Goal: Task Accomplishment & Management: Use online tool/utility

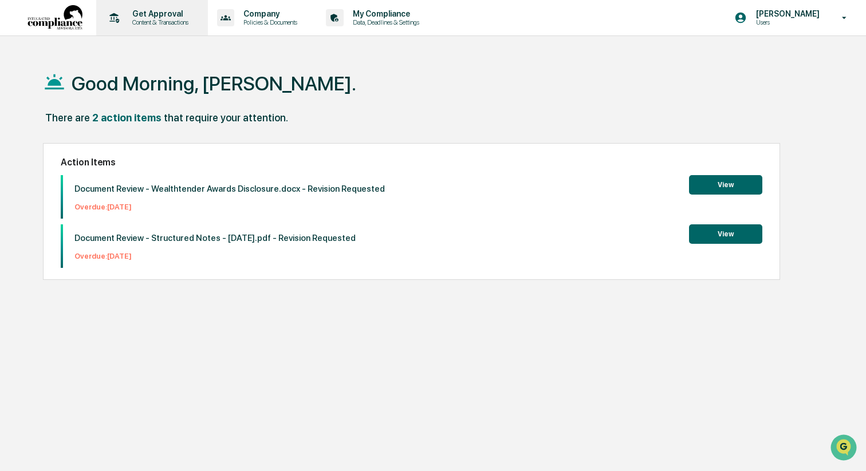
click at [189, 17] on p "Get Approval" at bounding box center [158, 13] width 71 height 9
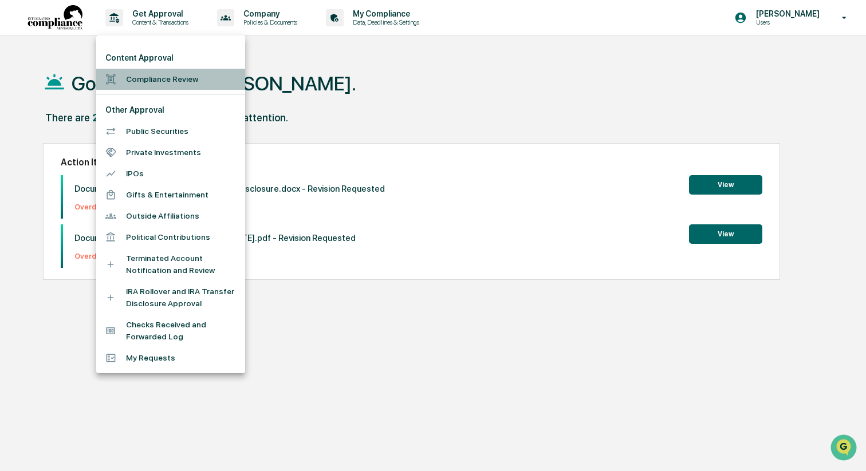
click at [176, 86] on li "Compliance Review" at bounding box center [170, 79] width 149 height 21
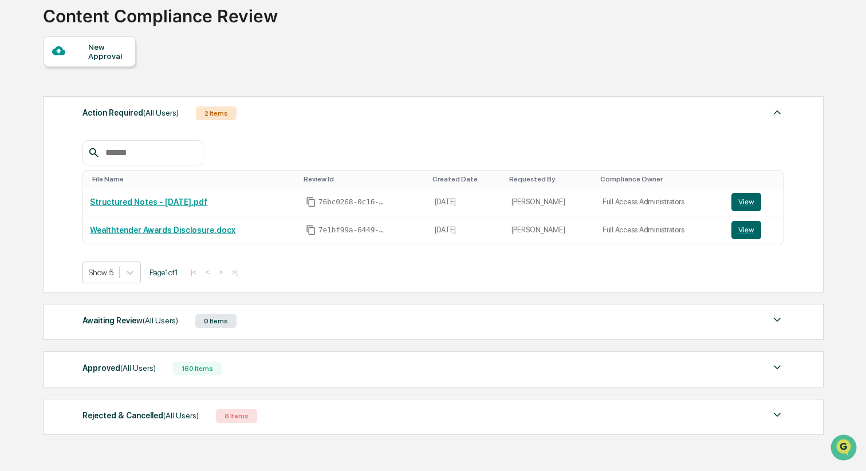
scroll to position [66, 0]
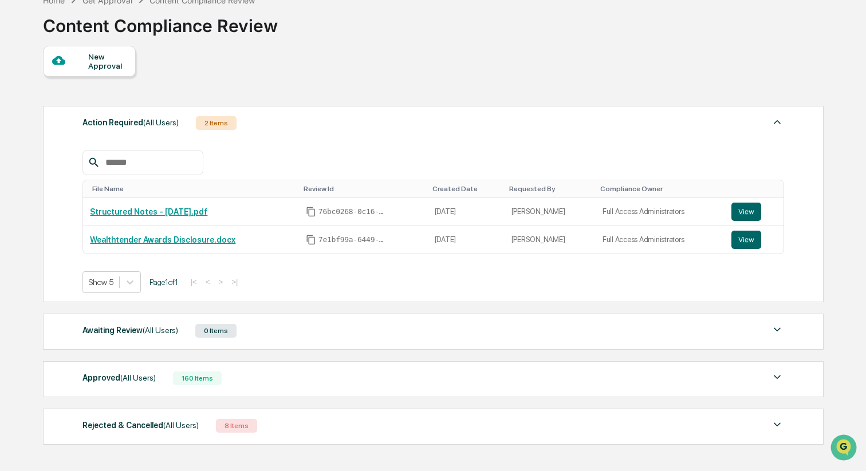
click at [222, 375] on div "160 Items" at bounding box center [197, 379] width 49 height 14
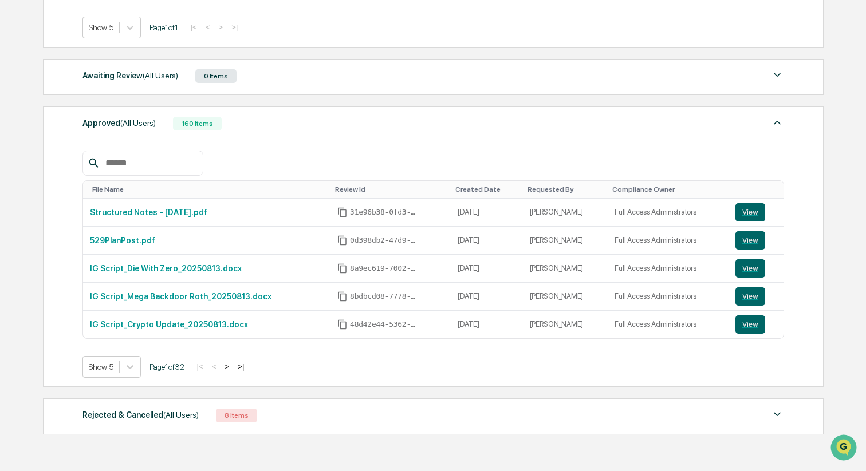
scroll to position [344, 0]
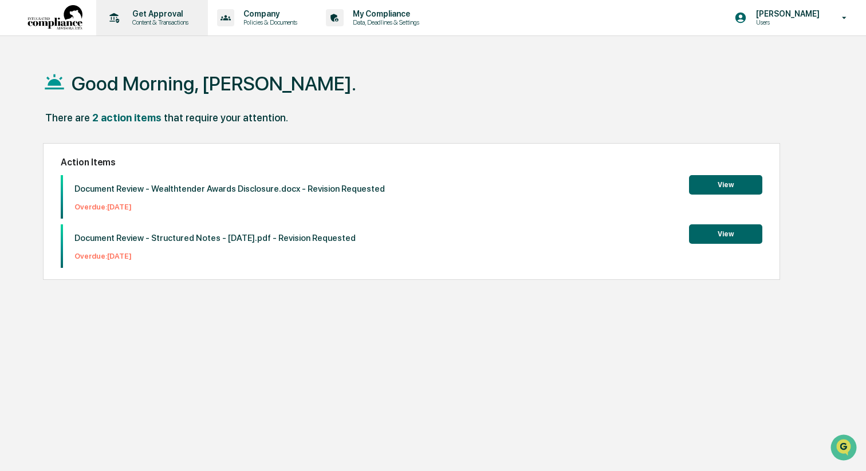
click at [171, 15] on p "Get Approval" at bounding box center [158, 13] width 71 height 9
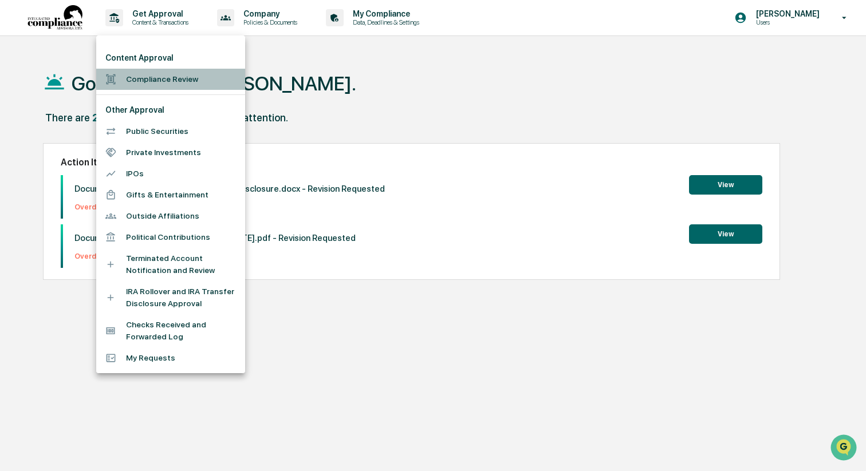
click at [176, 77] on li "Compliance Review" at bounding box center [170, 79] width 149 height 21
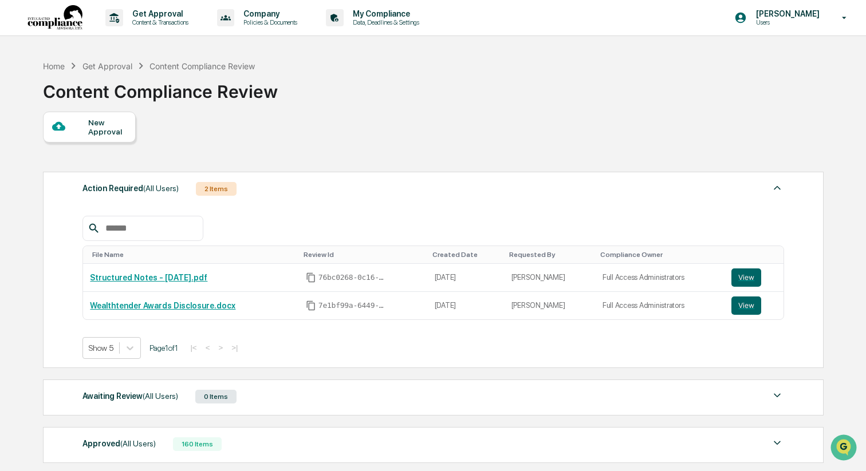
scroll to position [124, 0]
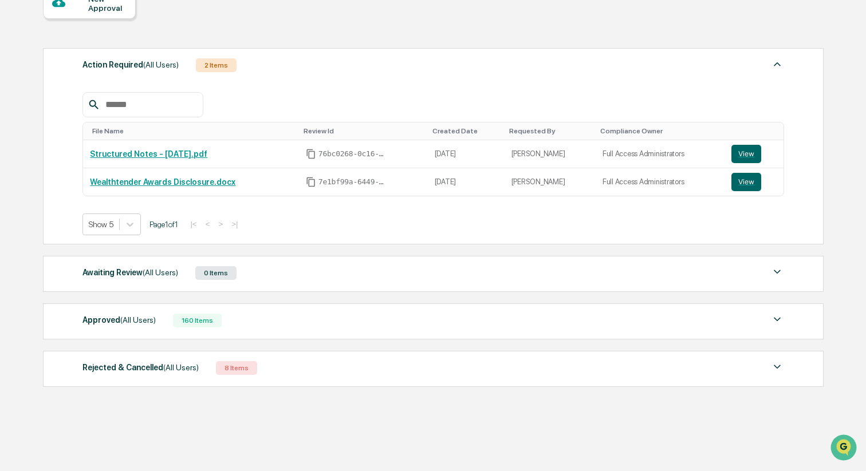
click at [222, 316] on div "160 Items" at bounding box center [197, 321] width 49 height 14
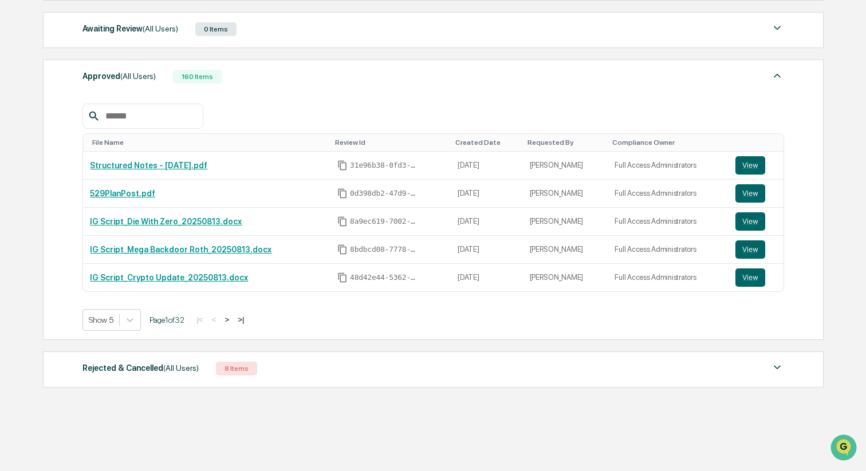
scroll to position [368, 0]
click at [233, 321] on button ">" at bounding box center [226, 319] width 11 height 10
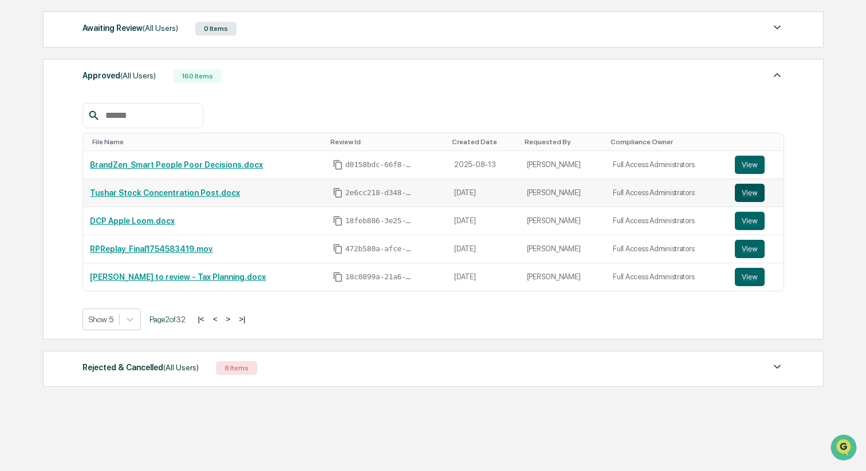
click at [747, 194] on button "View" at bounding box center [750, 193] width 30 height 18
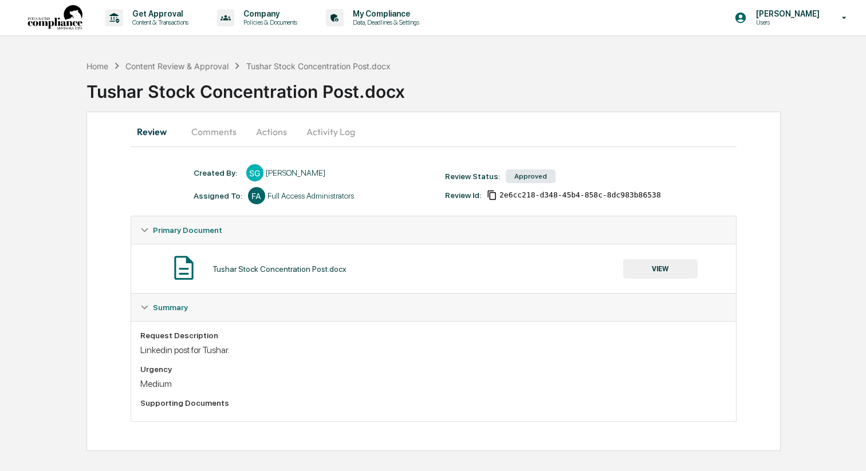
click at [664, 263] on button "VIEW" at bounding box center [660, 268] width 74 height 19
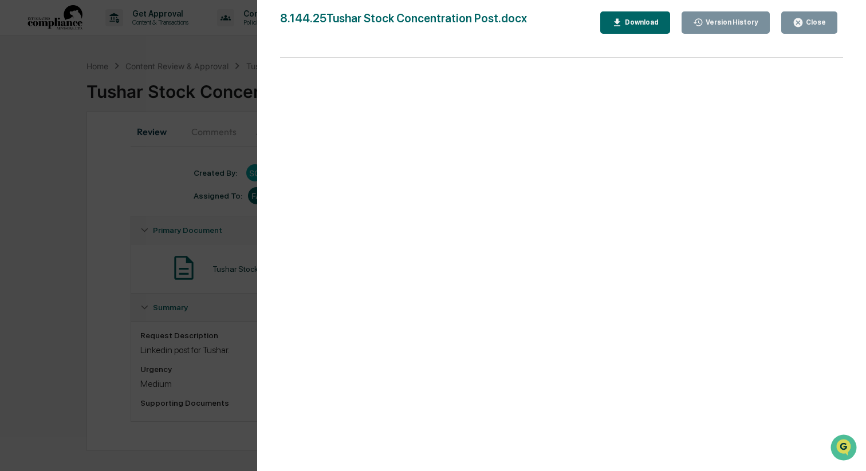
click at [807, 14] on button "Close" at bounding box center [809, 22] width 56 height 22
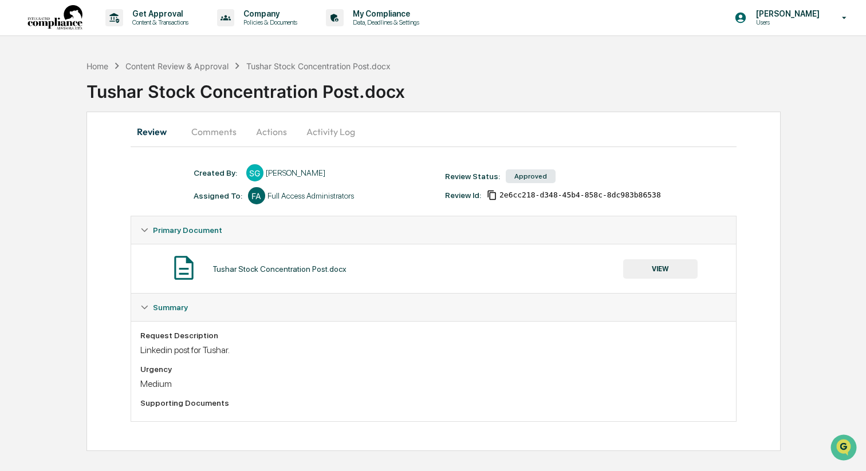
click at [184, 60] on div "Home Content Review & Approval Tushar Stock Concentration Post.docx" at bounding box center [238, 66] width 304 height 13
click at [184, 66] on div "Content Review & Approval" at bounding box center [176, 66] width 103 height 10
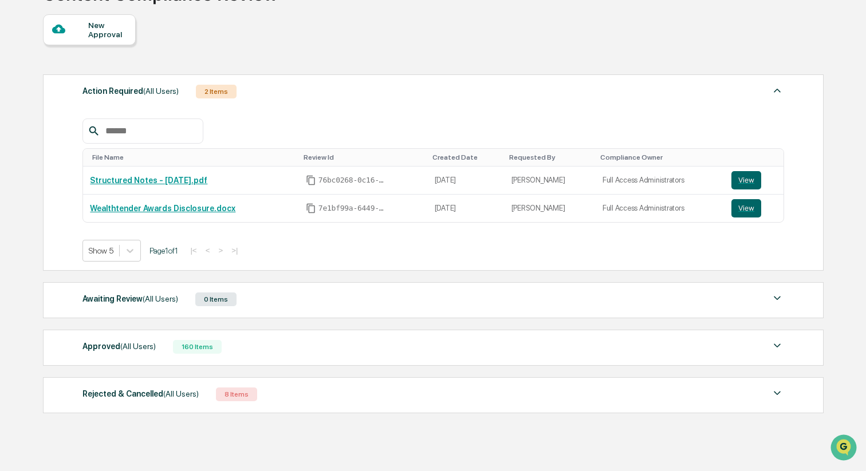
scroll to position [124, 0]
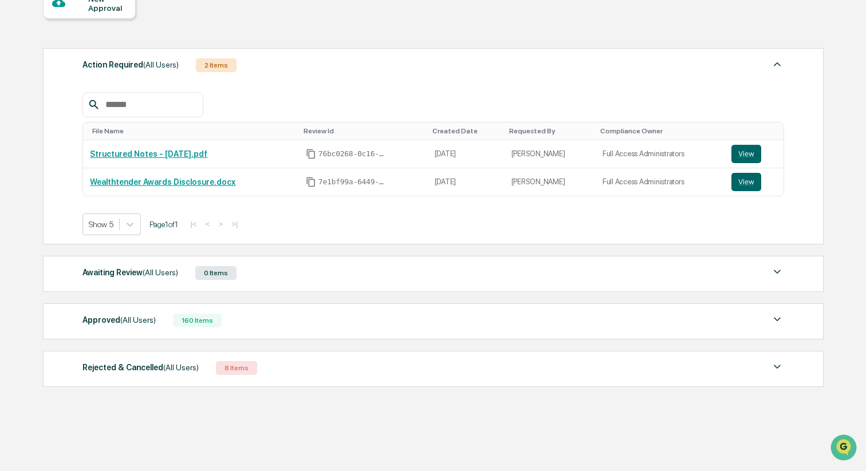
click at [277, 281] on div "Awaiting Review (All Users) 0 Items" at bounding box center [433, 273] width 702 height 16
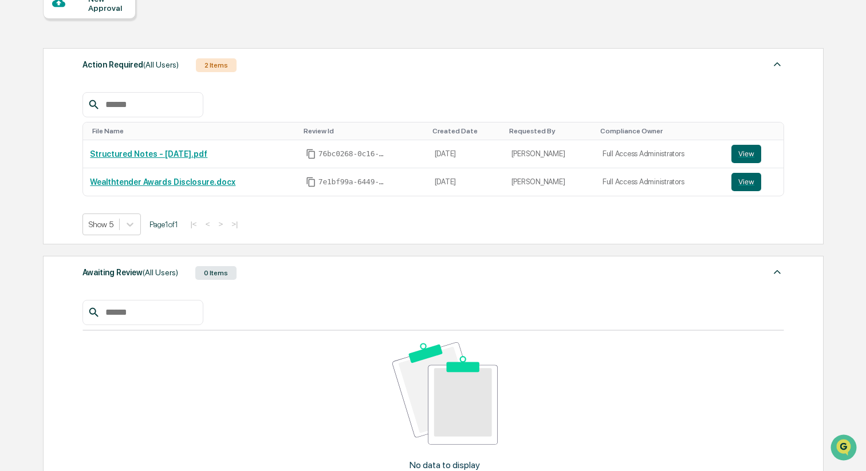
click at [277, 281] on div "Awaiting Review (All Users) 0 Items" at bounding box center [433, 273] width 702 height 16
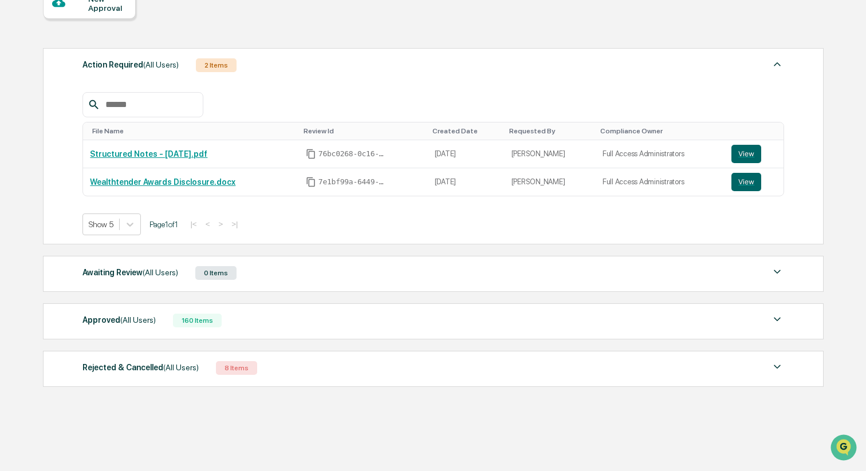
click at [273, 322] on div "Approved (All Users) 160 Items" at bounding box center [433, 321] width 702 height 16
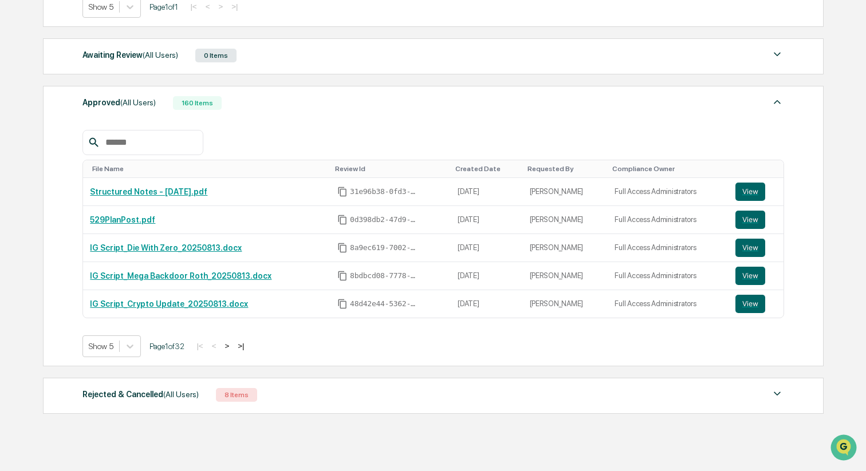
scroll to position [344, 0]
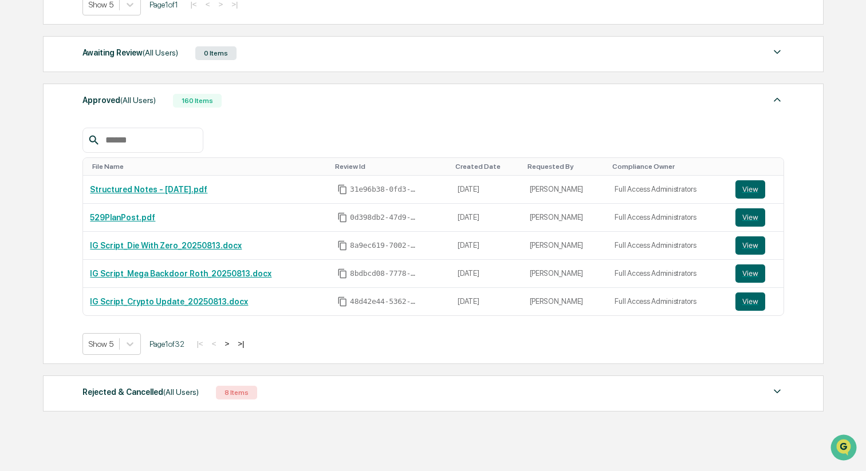
click at [233, 346] on button ">" at bounding box center [226, 344] width 11 height 10
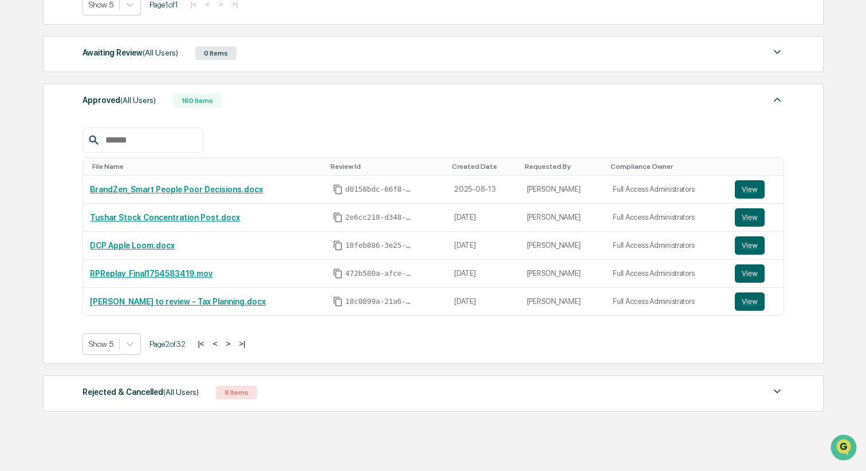
click at [234, 346] on button ">" at bounding box center [227, 344] width 11 height 10
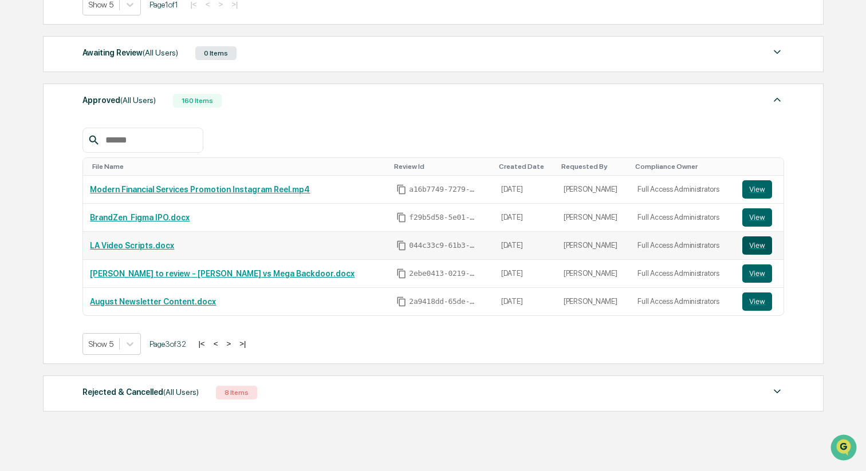
click at [757, 249] on button "View" at bounding box center [757, 246] width 30 height 18
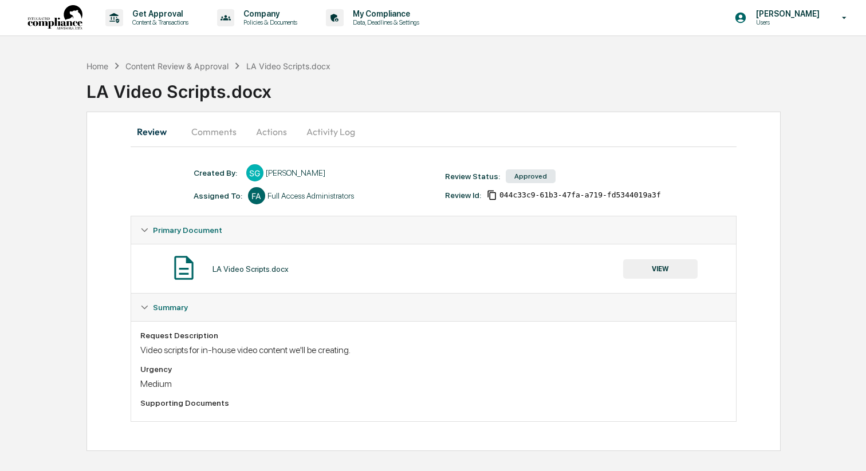
click at [632, 270] on button "VIEW" at bounding box center [660, 268] width 74 height 19
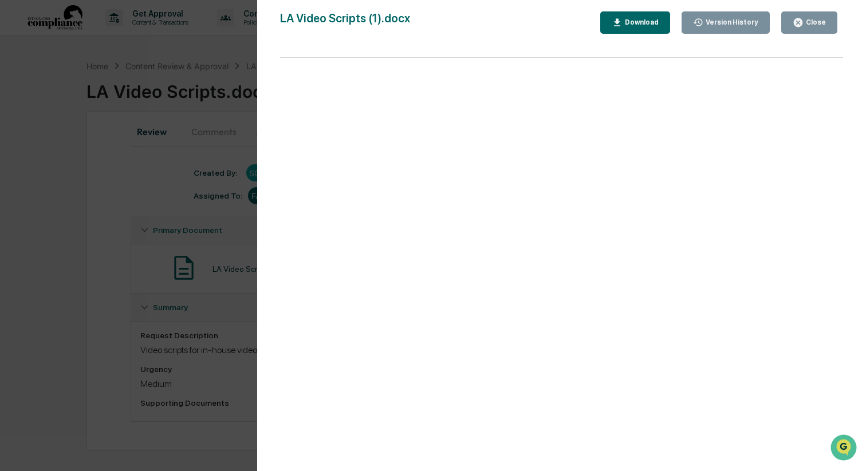
click at [801, 21] on icon "button" at bounding box center [798, 22] width 9 height 9
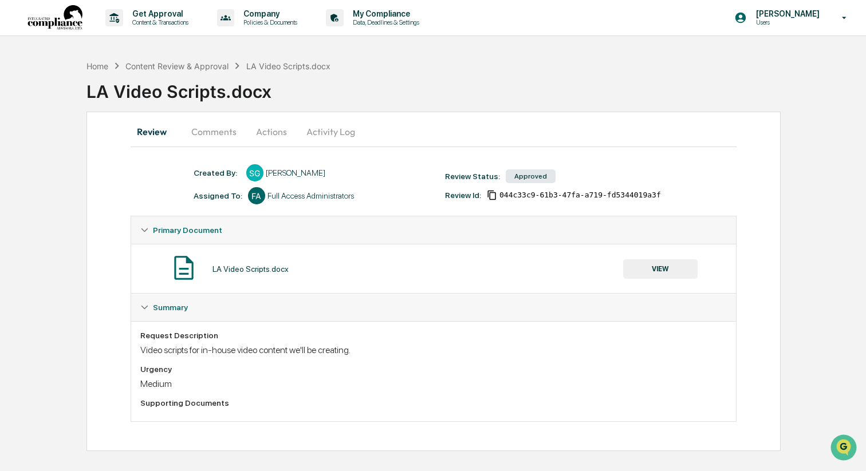
click at [202, 72] on div "LA Video Scripts.docx" at bounding box center [475, 87] width 779 height 30
click at [202, 69] on div "Content Review & Approval" at bounding box center [176, 66] width 103 height 10
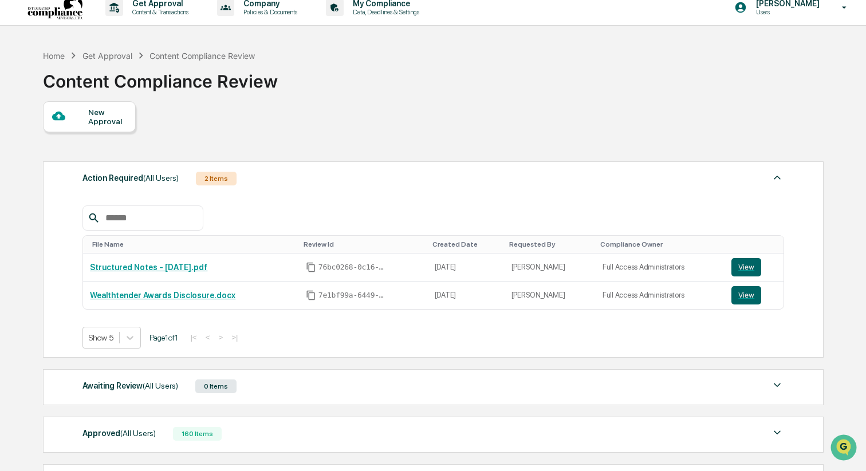
scroll to position [14, 0]
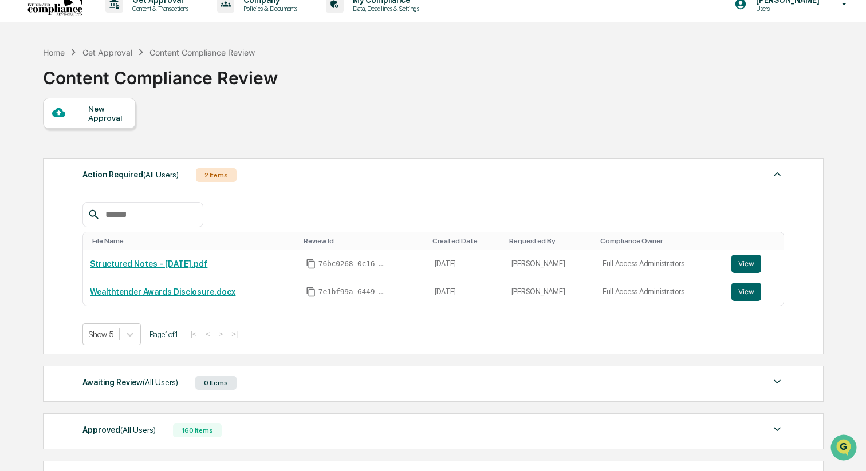
click at [208, 424] on div "Approved (All Users) 160 Items" at bounding box center [433, 431] width 702 height 16
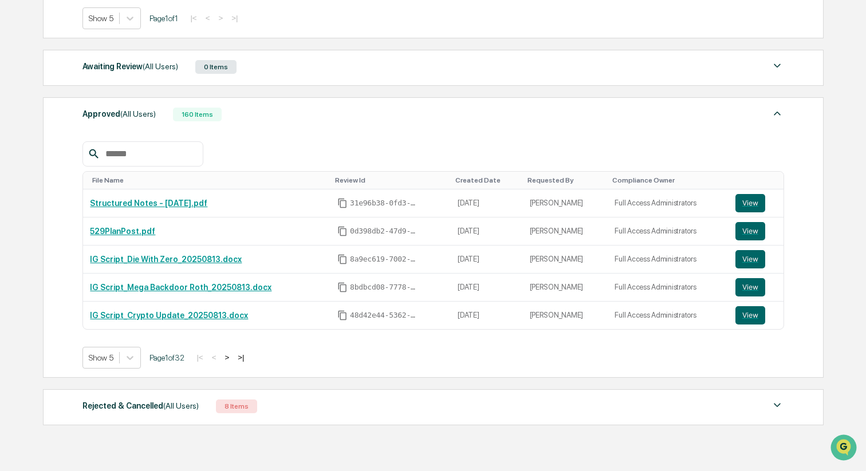
scroll to position [330, 0]
click at [747, 261] on button "View" at bounding box center [750, 259] width 30 height 18
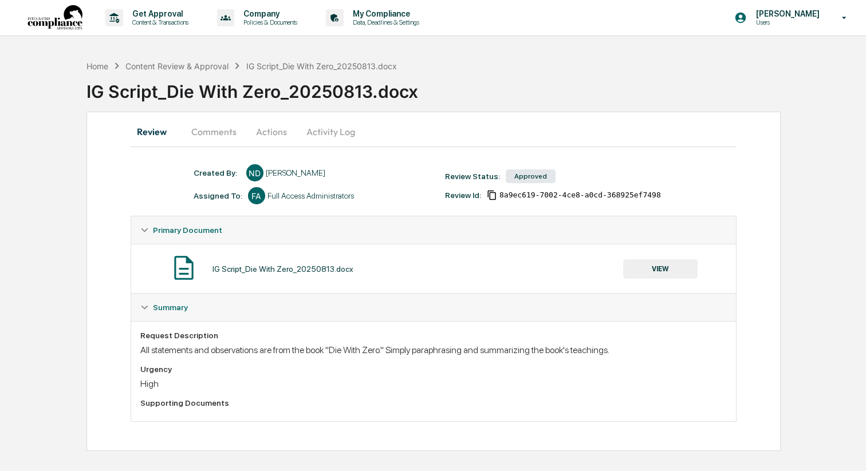
click at [642, 272] on button "VIEW" at bounding box center [660, 268] width 74 height 19
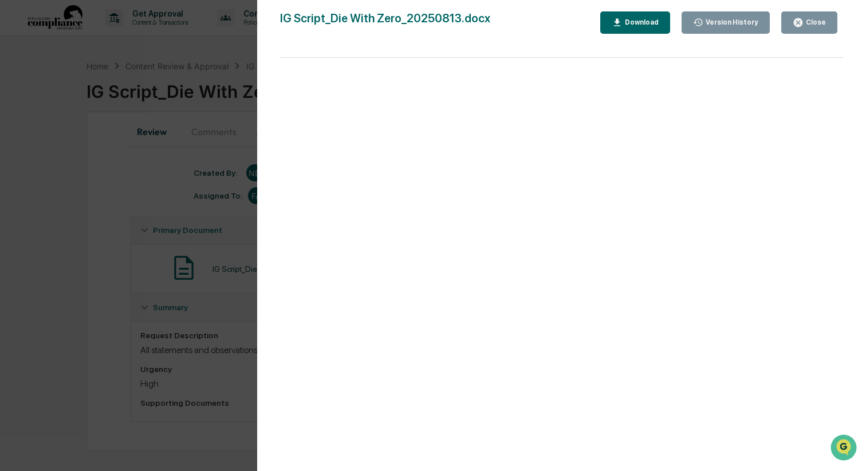
click at [799, 19] on icon "button" at bounding box center [798, 22] width 9 height 9
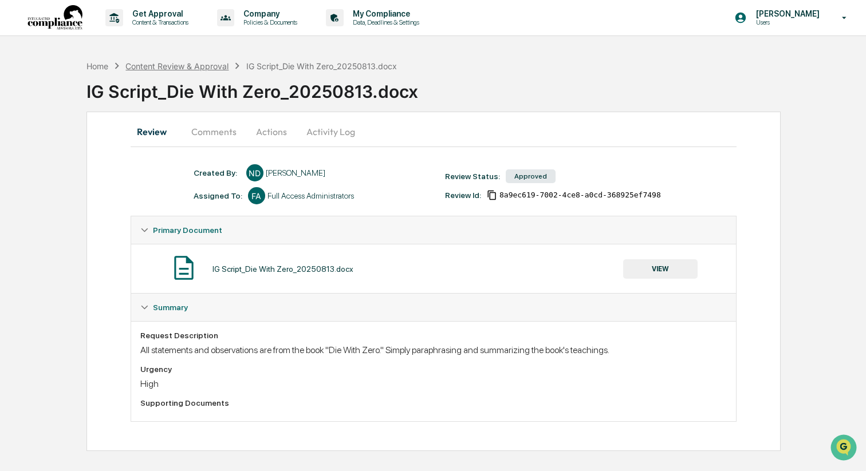
click at [204, 65] on div "Content Review & Approval" at bounding box center [176, 66] width 103 height 10
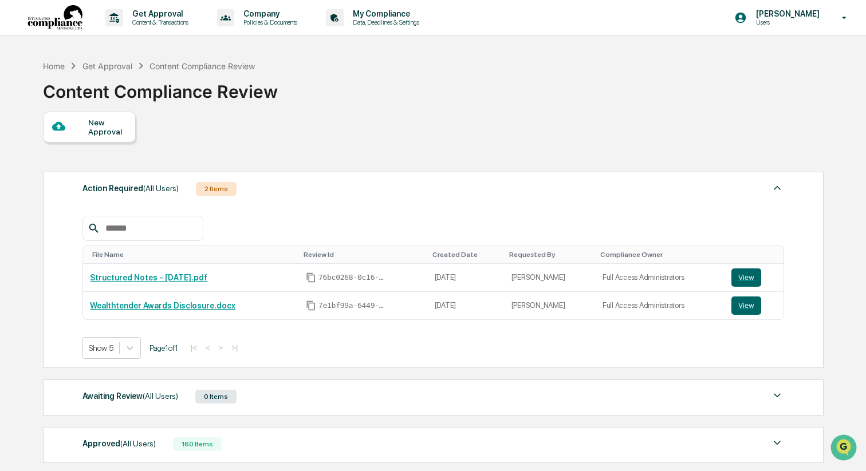
scroll to position [124, 0]
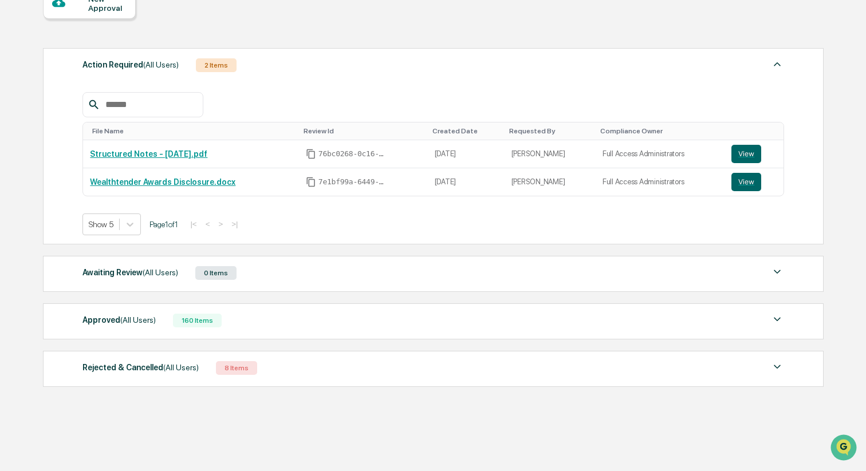
click at [245, 320] on div "Approved (All Users) 160 Items" at bounding box center [433, 321] width 702 height 16
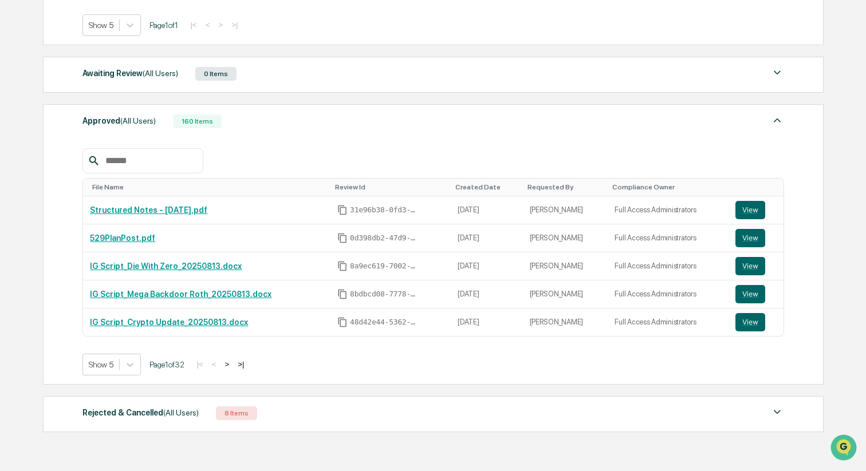
scroll to position [324, 0]
click at [750, 301] on button "View" at bounding box center [750, 294] width 30 height 18
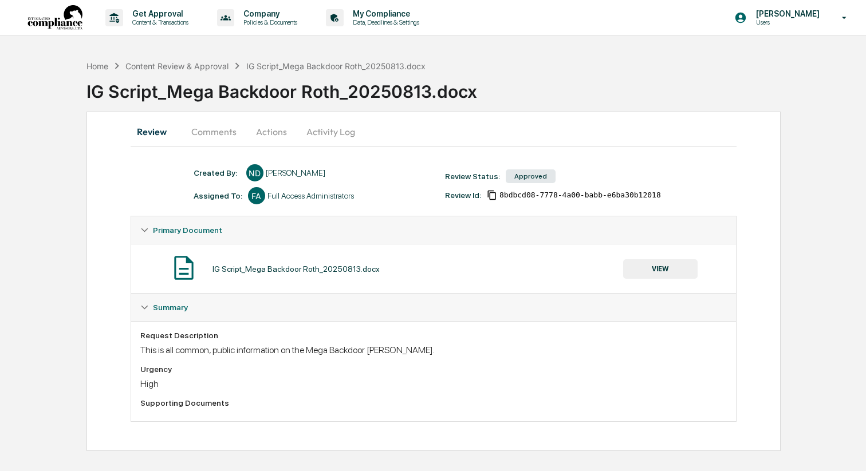
click at [658, 267] on button "VIEW" at bounding box center [660, 268] width 74 height 19
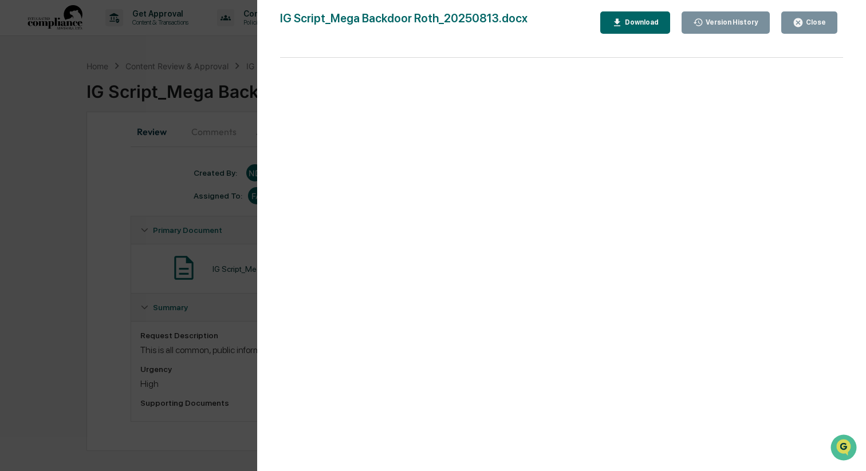
click at [808, 28] on button "Close" at bounding box center [809, 22] width 56 height 22
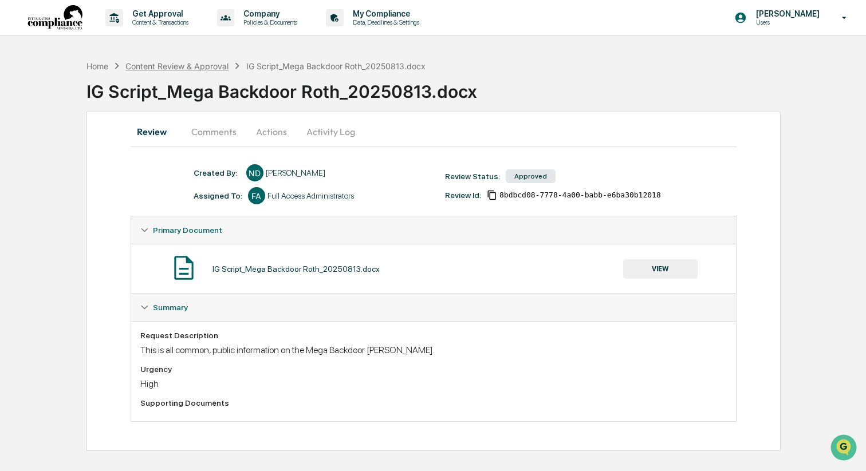
click at [210, 63] on div "Content Review & Approval" at bounding box center [176, 66] width 103 height 10
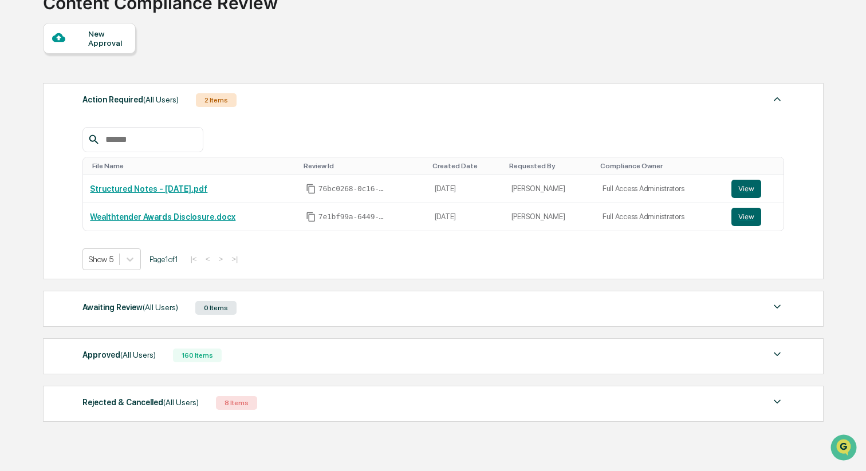
scroll to position [124, 0]
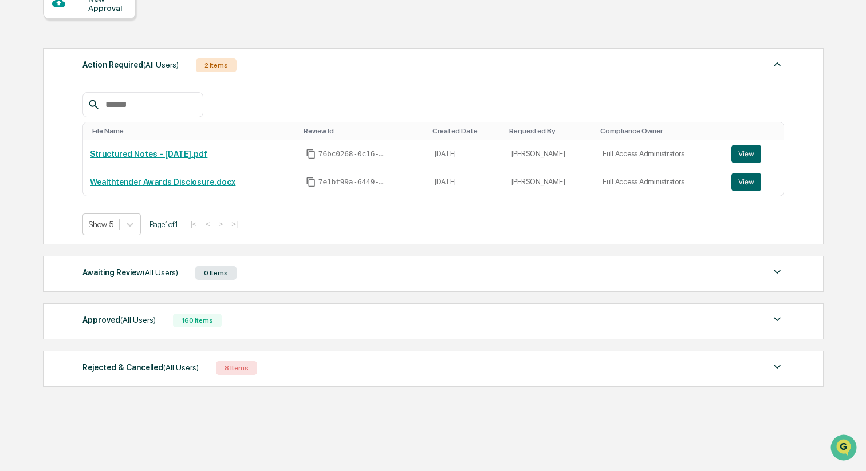
click at [369, 332] on div "Approved (All Users) 160 Items File Name Review Id Created Date Requested By Co…" at bounding box center [433, 322] width 781 height 36
click at [367, 321] on div "Approved (All Users) 160 Items" at bounding box center [433, 321] width 702 height 16
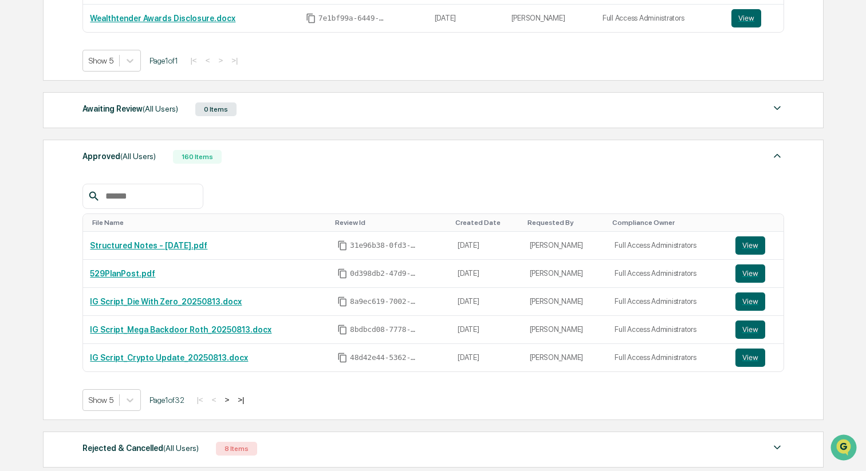
scroll to position [289, 0]
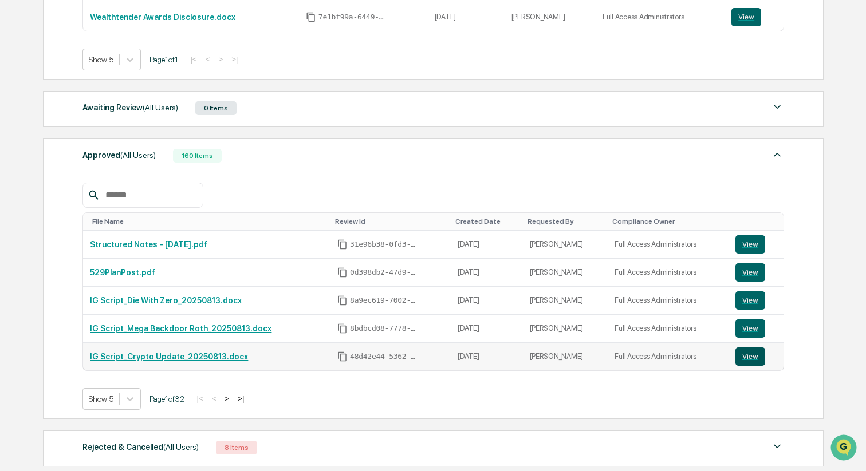
click at [755, 356] on button "View" at bounding box center [750, 357] width 30 height 18
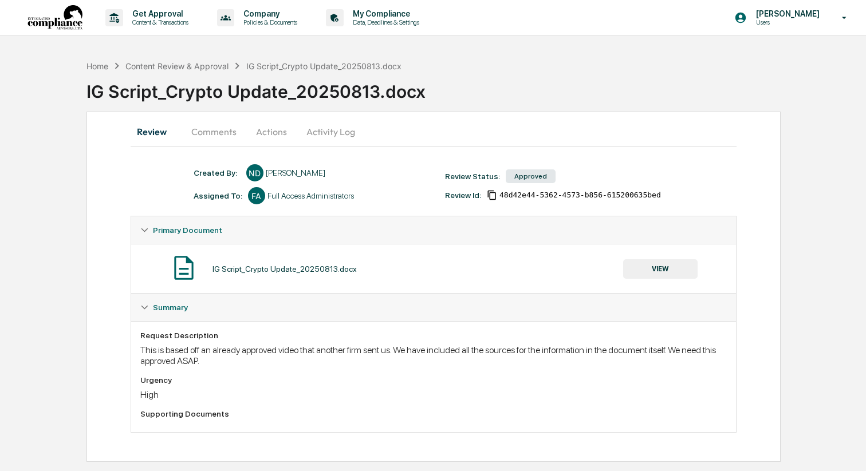
click at [656, 266] on button "VIEW" at bounding box center [660, 268] width 74 height 19
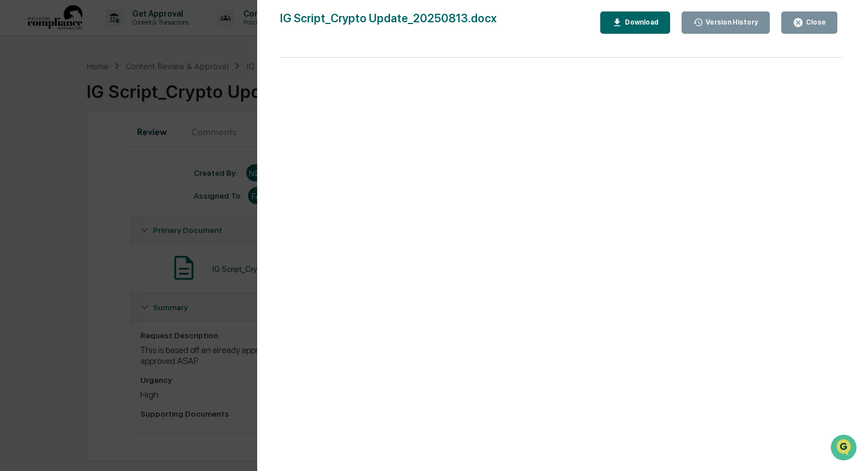
click at [814, 21] on div "Close" at bounding box center [814, 22] width 22 height 8
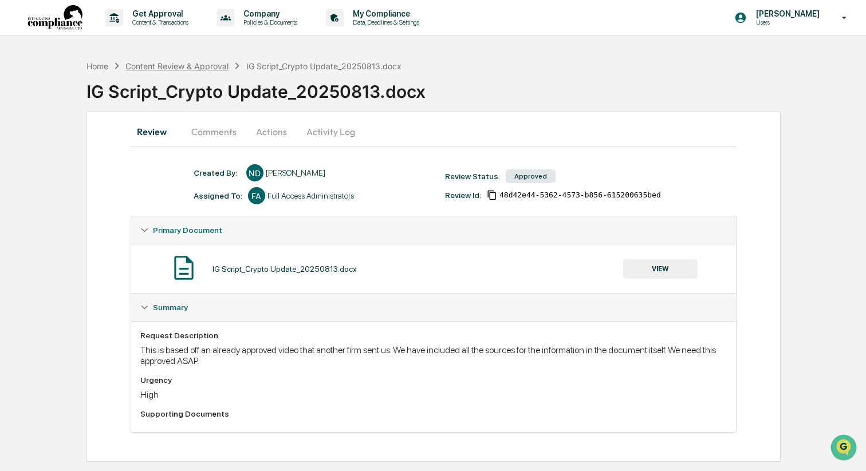
click at [212, 70] on div "Content Review & Approval" at bounding box center [176, 66] width 103 height 10
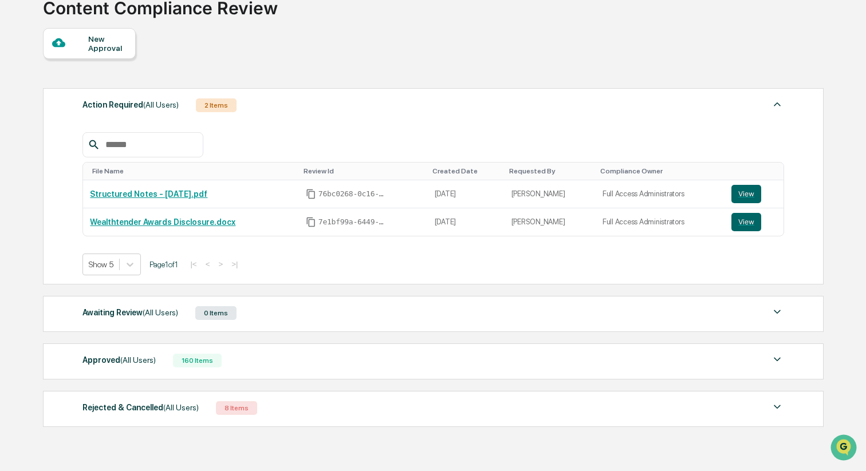
scroll to position [124, 0]
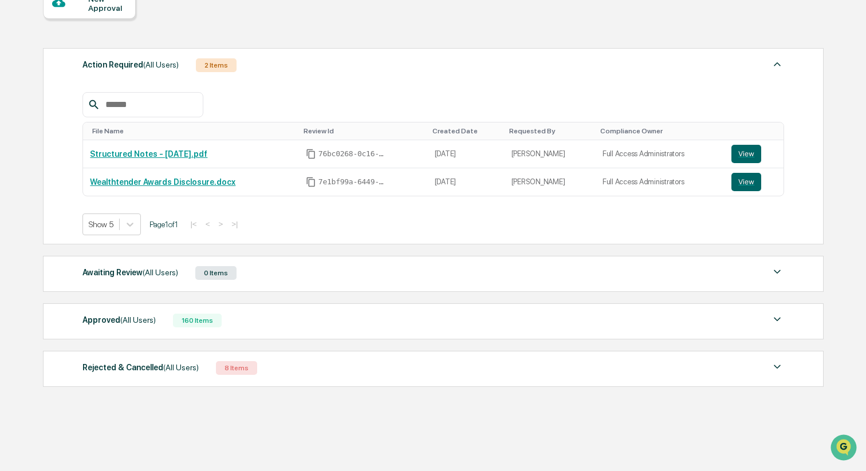
click at [325, 328] on div "Approved (All Users) 160 Items" at bounding box center [433, 321] width 702 height 16
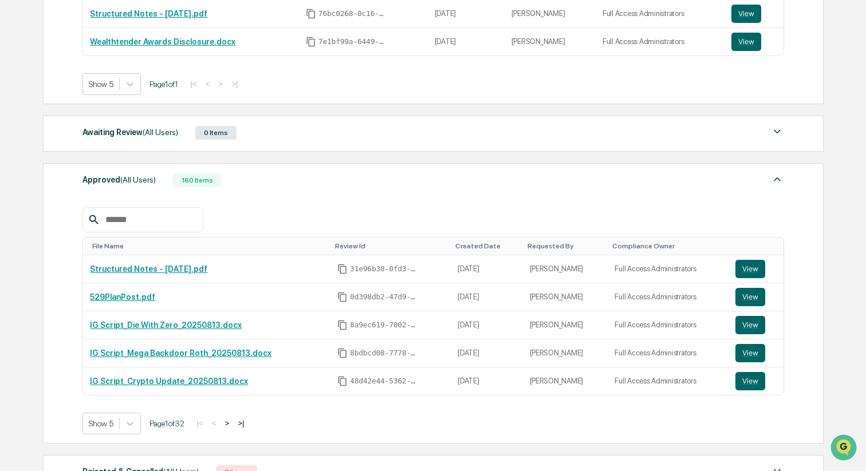
scroll to position [364, 0]
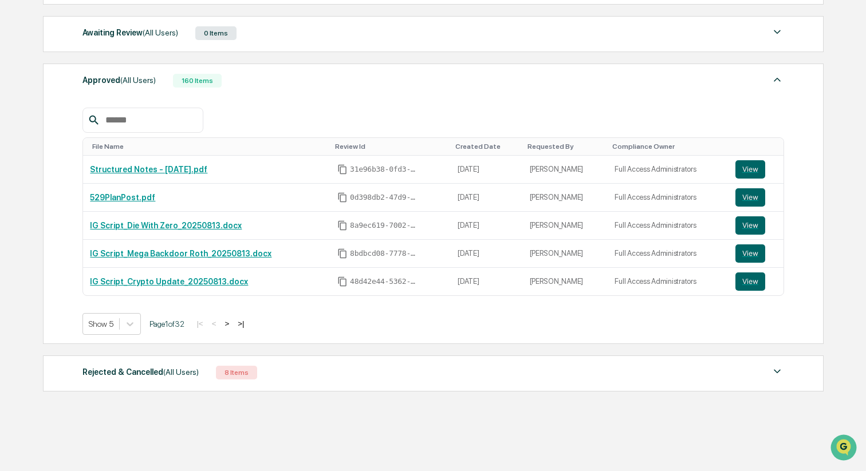
click at [233, 324] on button ">" at bounding box center [226, 324] width 11 height 10
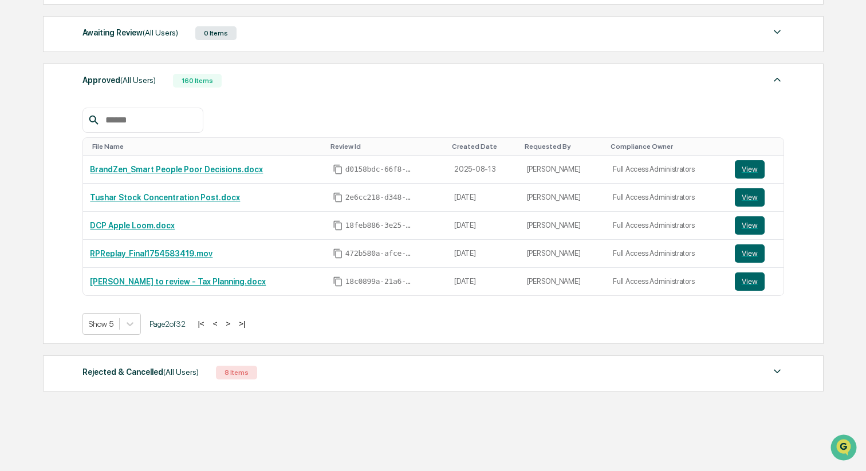
click at [234, 324] on button ">" at bounding box center [227, 324] width 11 height 10
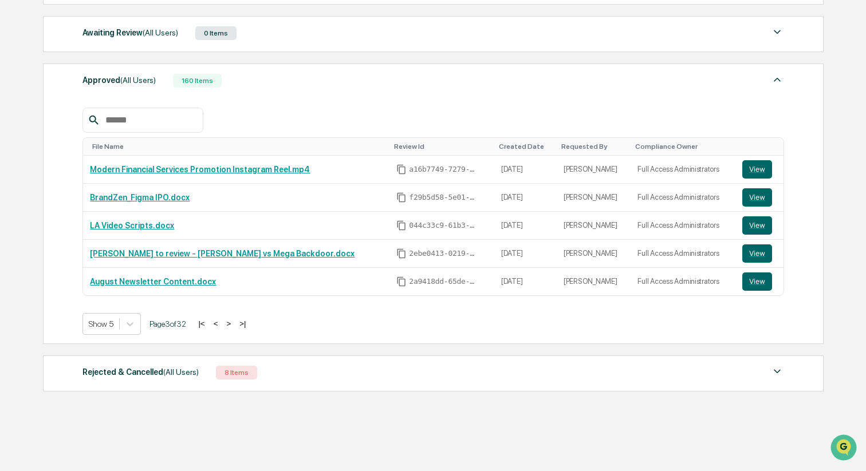
click at [234, 324] on button ">" at bounding box center [228, 324] width 11 height 10
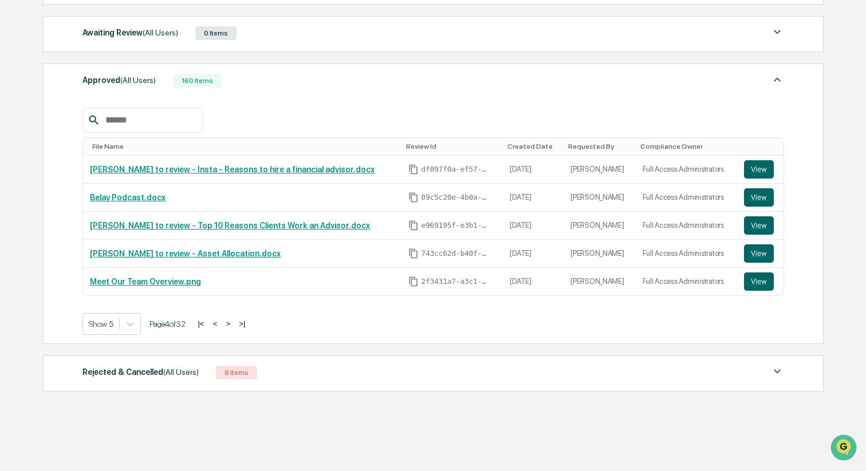
click at [234, 324] on button ">" at bounding box center [227, 324] width 11 height 10
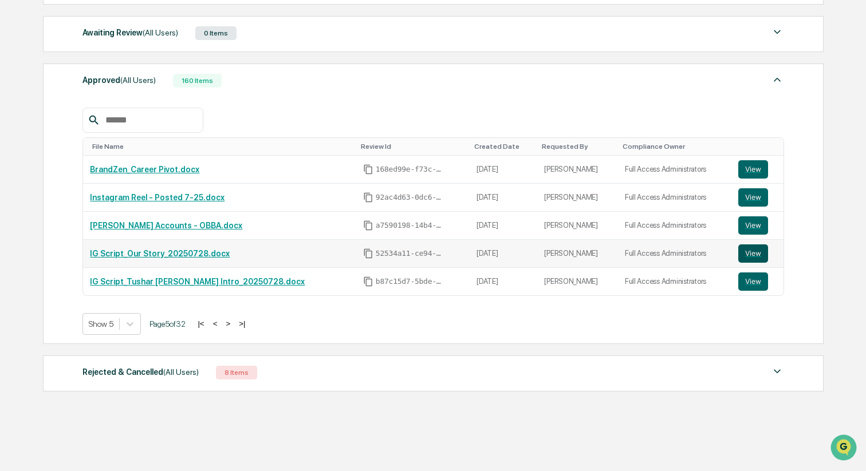
click at [751, 251] on button "View" at bounding box center [753, 254] width 30 height 18
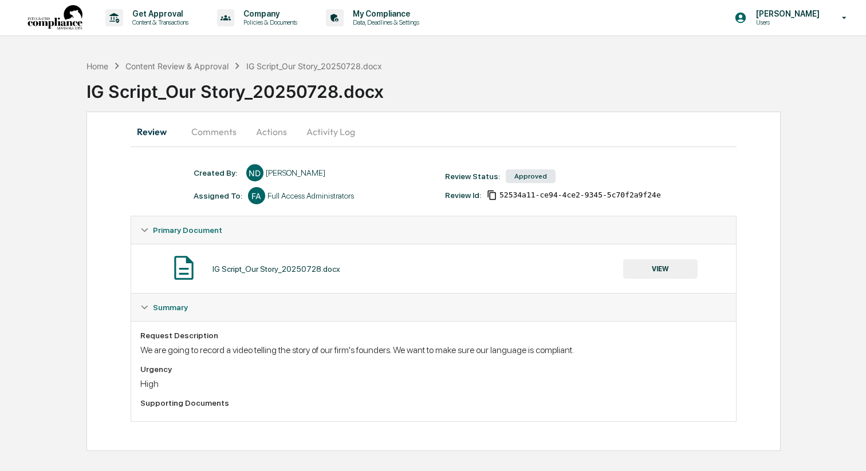
click at [643, 273] on button "VIEW" at bounding box center [660, 268] width 74 height 19
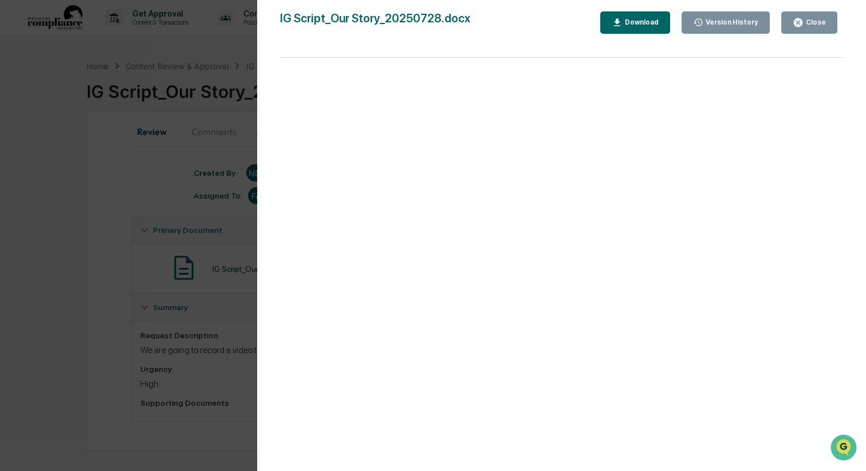
click at [812, 25] on div "Close" at bounding box center [814, 22] width 22 height 8
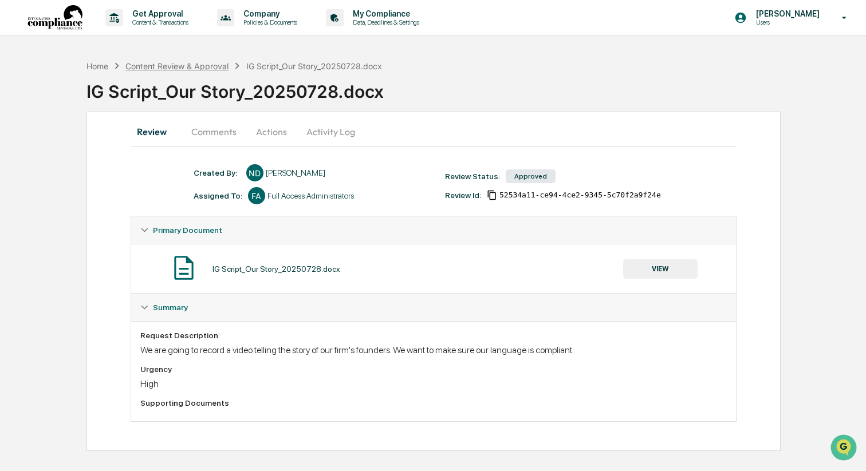
click at [206, 65] on div "Content Review & Approval" at bounding box center [176, 66] width 103 height 10
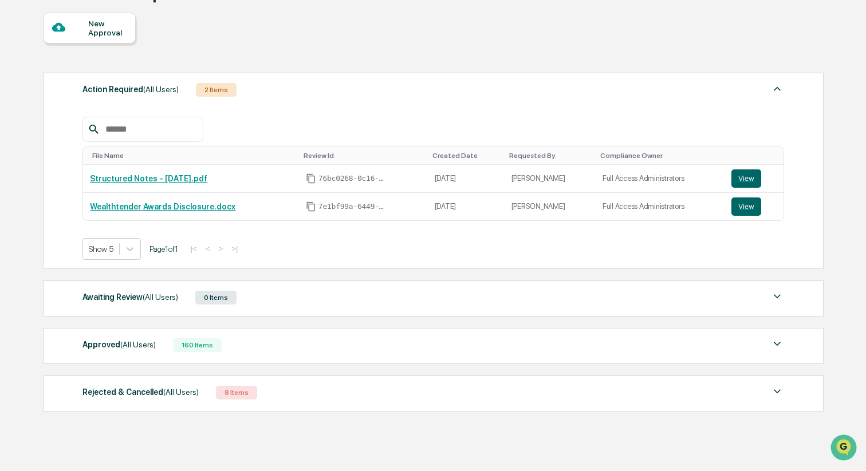
click at [271, 346] on div "Approved (All Users) 160 Items" at bounding box center [433, 345] width 702 height 16
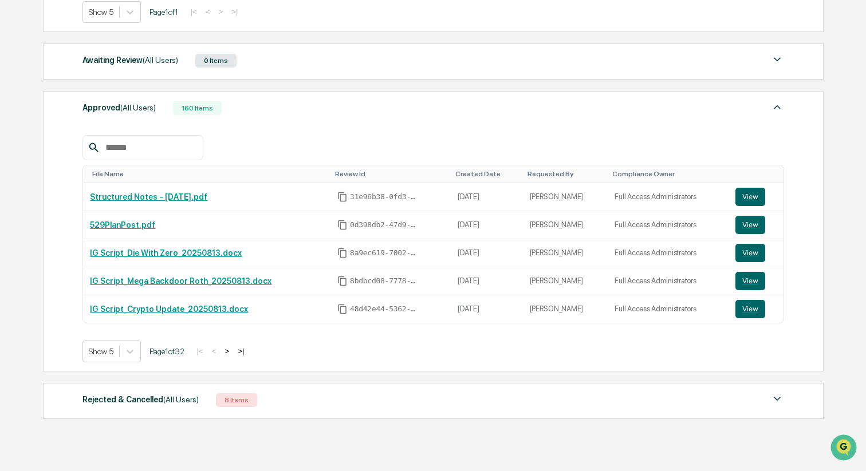
scroll to position [337, 0]
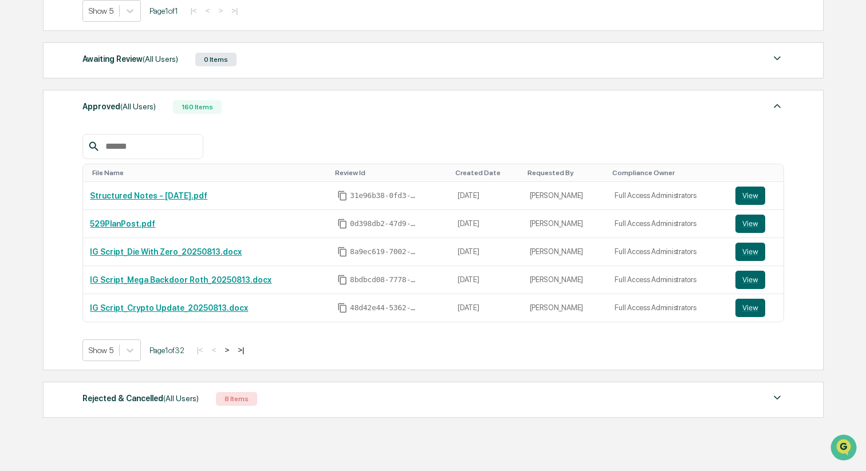
click at [233, 352] on button ">" at bounding box center [226, 350] width 11 height 10
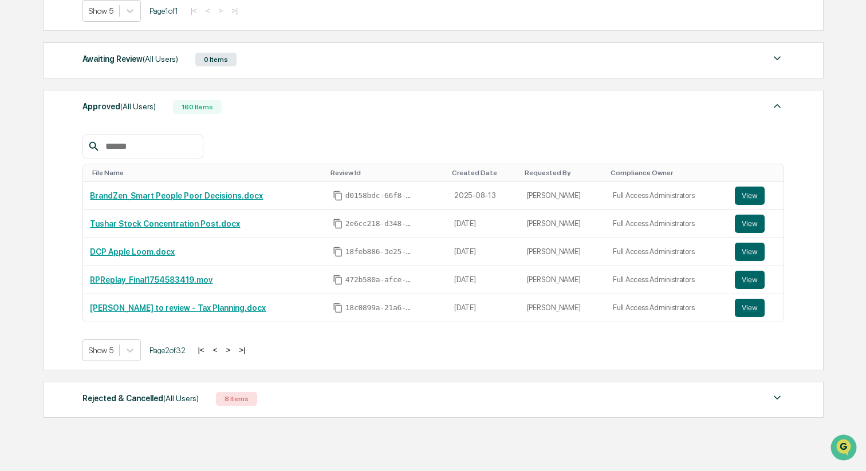
click at [234, 352] on button ">" at bounding box center [227, 350] width 11 height 10
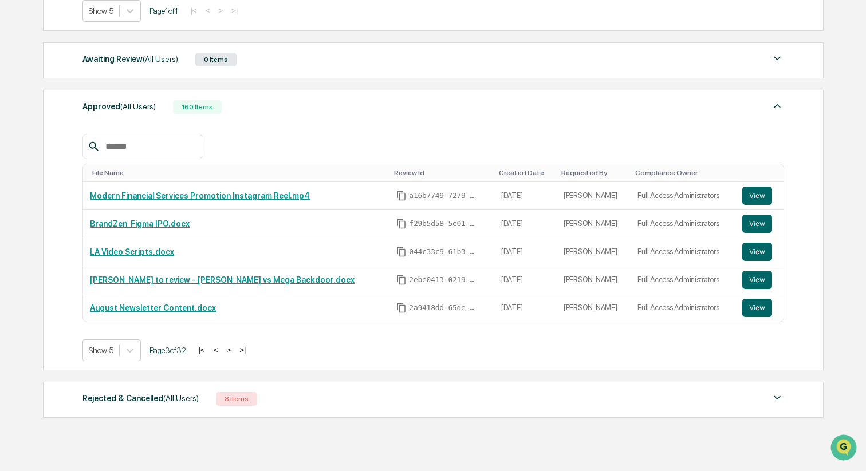
click at [234, 352] on button ">" at bounding box center [228, 350] width 11 height 10
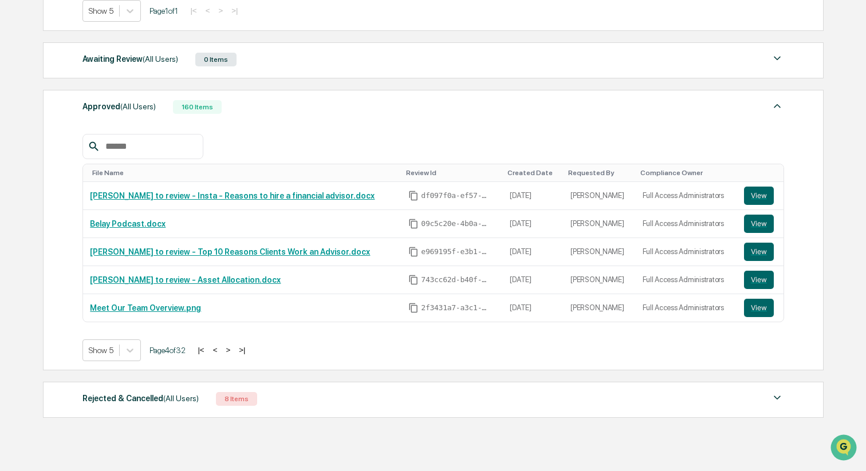
click at [234, 352] on button ">" at bounding box center [227, 350] width 11 height 10
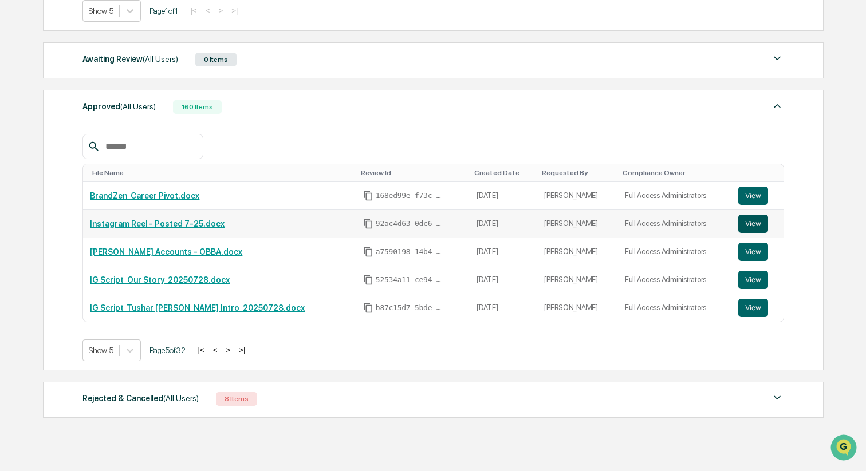
click at [743, 225] on button "View" at bounding box center [753, 224] width 30 height 18
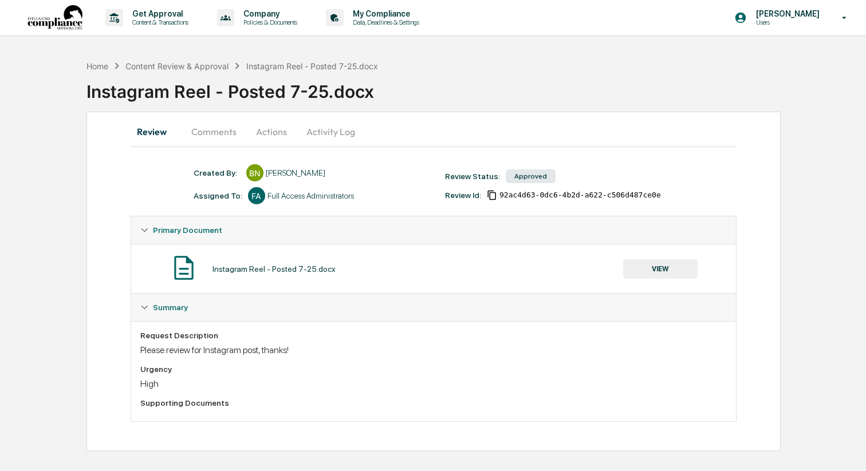
click at [664, 272] on button "VIEW" at bounding box center [660, 268] width 74 height 19
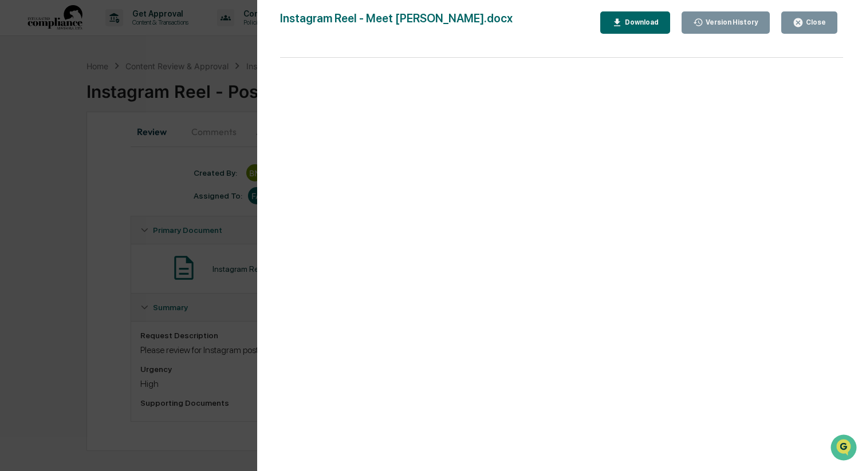
click at [812, 19] on div "Close" at bounding box center [814, 22] width 22 height 8
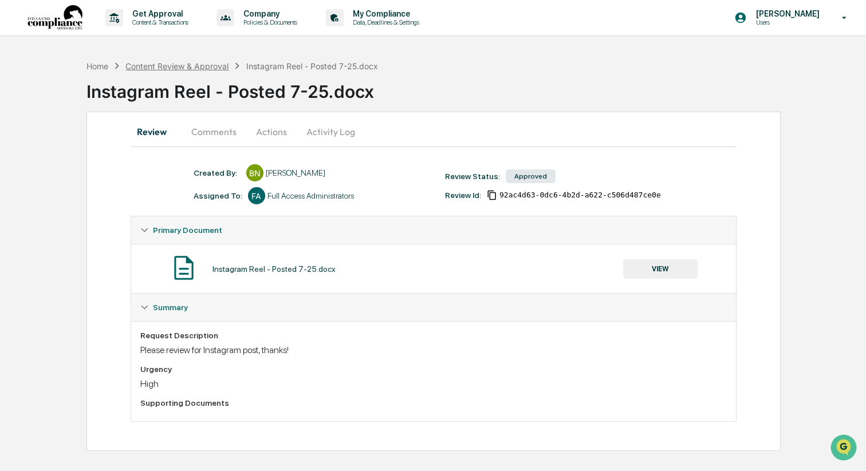
click at [214, 65] on div "Content Review & Approval" at bounding box center [176, 66] width 103 height 10
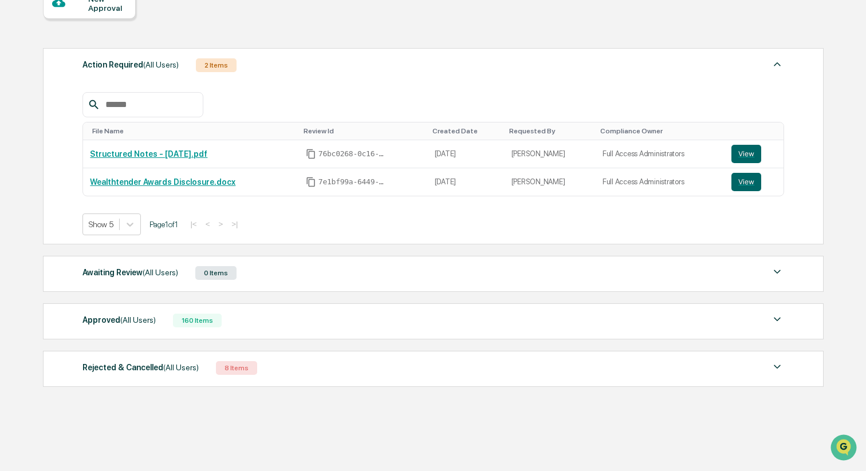
click at [258, 328] on div "Approved (All Users) 160 Items" at bounding box center [433, 321] width 702 height 16
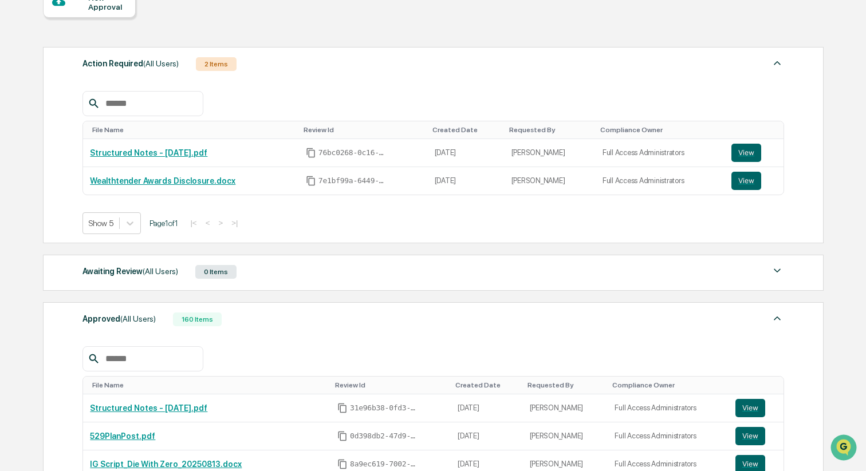
scroll to position [368, 0]
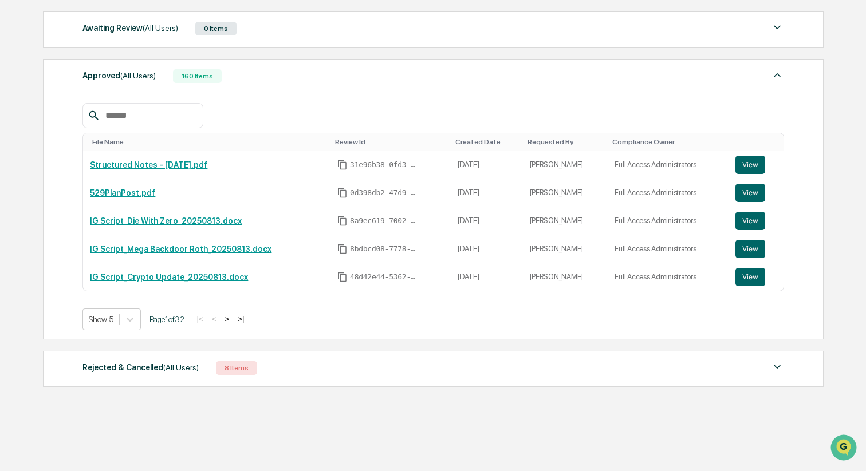
click at [233, 320] on button ">" at bounding box center [226, 319] width 11 height 10
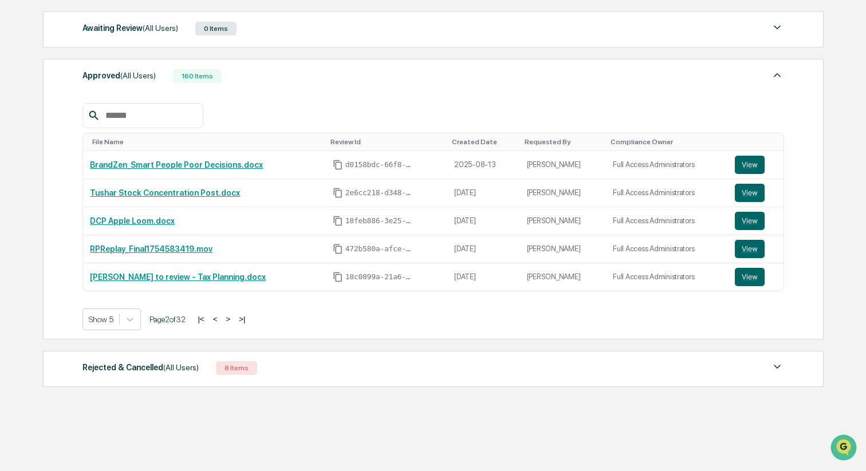
click at [234, 320] on button ">" at bounding box center [227, 319] width 11 height 10
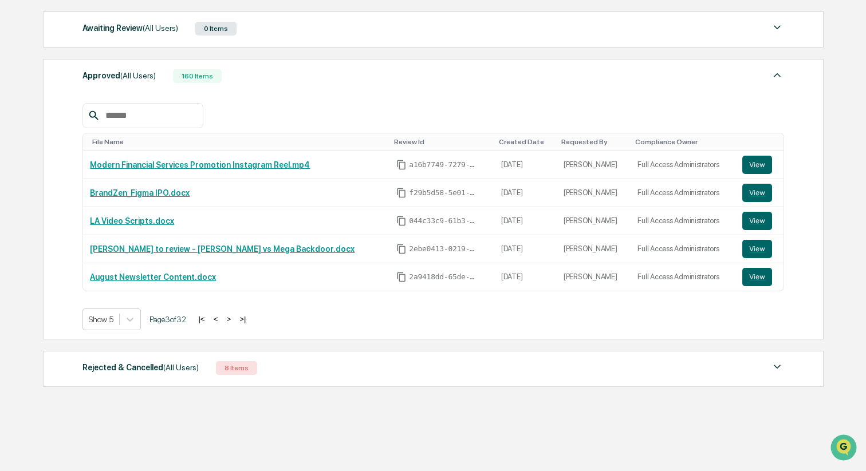
click at [234, 320] on button ">" at bounding box center [228, 319] width 11 height 10
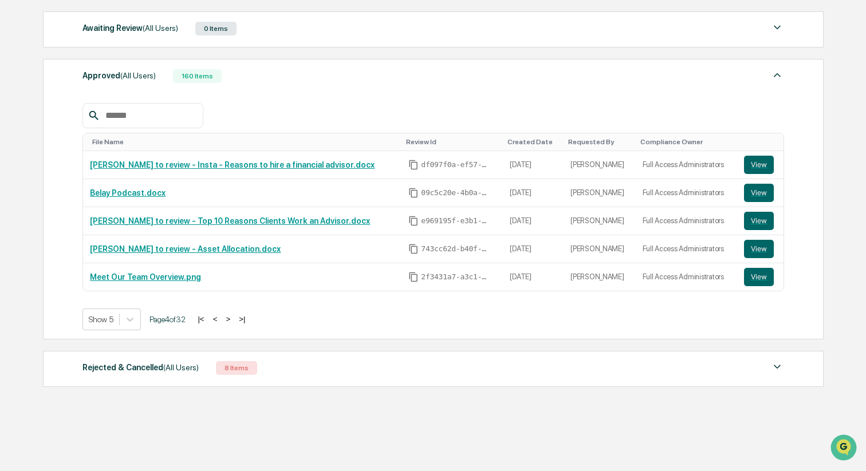
click at [234, 320] on button ">" at bounding box center [227, 319] width 11 height 10
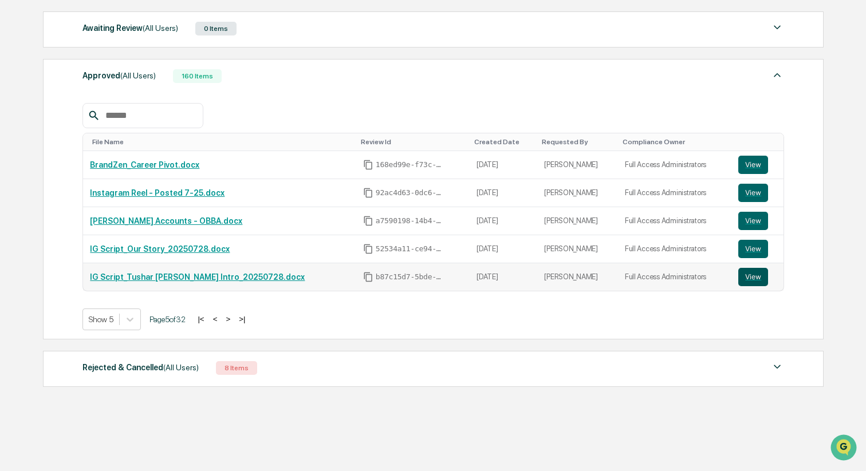
click at [747, 284] on button "View" at bounding box center [753, 277] width 30 height 18
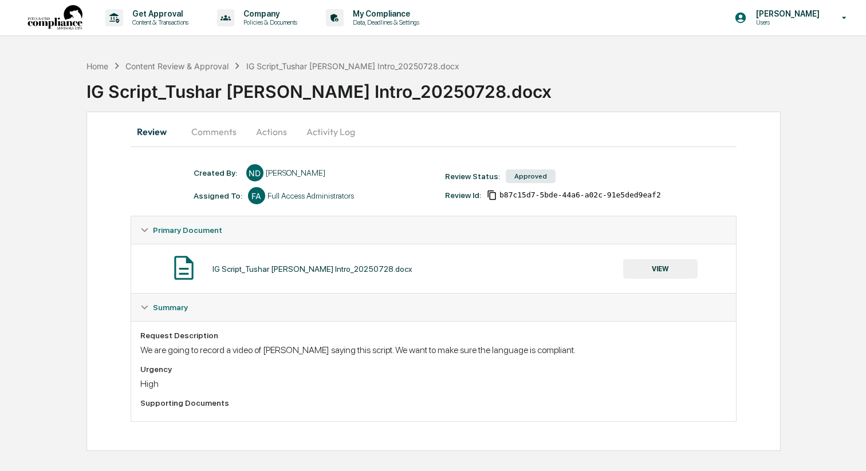
click at [651, 266] on button "VIEW" at bounding box center [660, 268] width 74 height 19
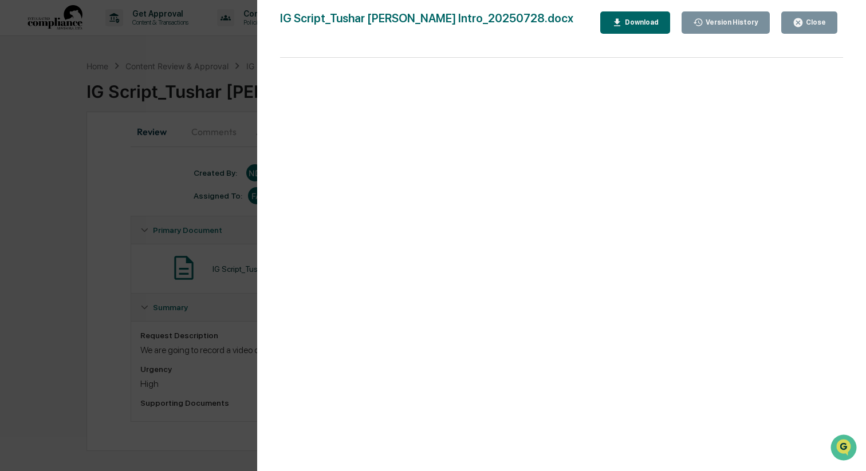
click at [797, 18] on icon "button" at bounding box center [798, 22] width 11 height 11
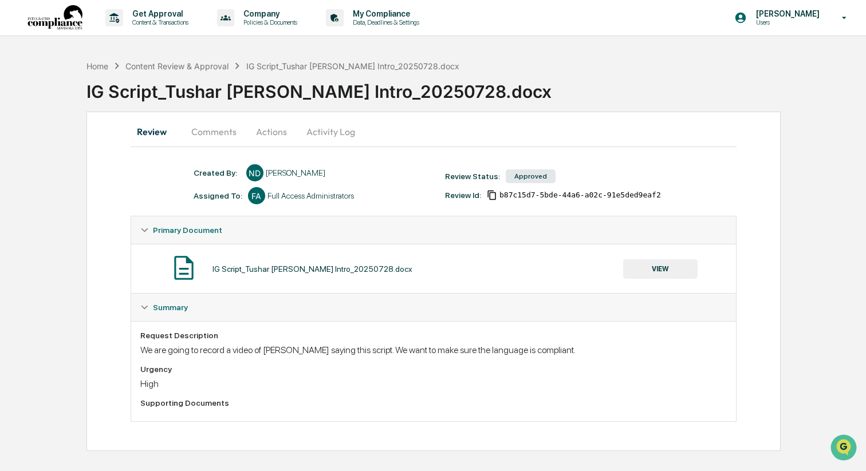
click at [212, 72] on div "IG Script_Tushar [PERSON_NAME] Intro_20250728.docx" at bounding box center [475, 87] width 779 height 30
click at [212, 65] on div "Content Review & Approval" at bounding box center [176, 66] width 103 height 10
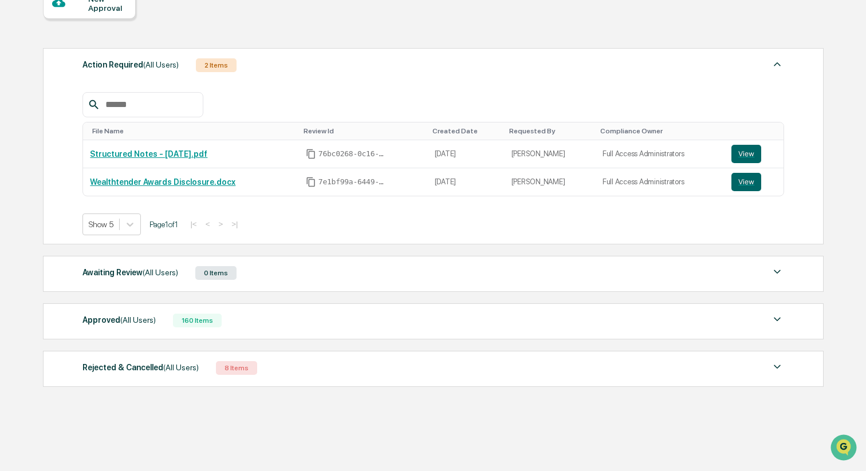
click at [270, 328] on div "Approved (All Users) 160 Items" at bounding box center [433, 321] width 702 height 16
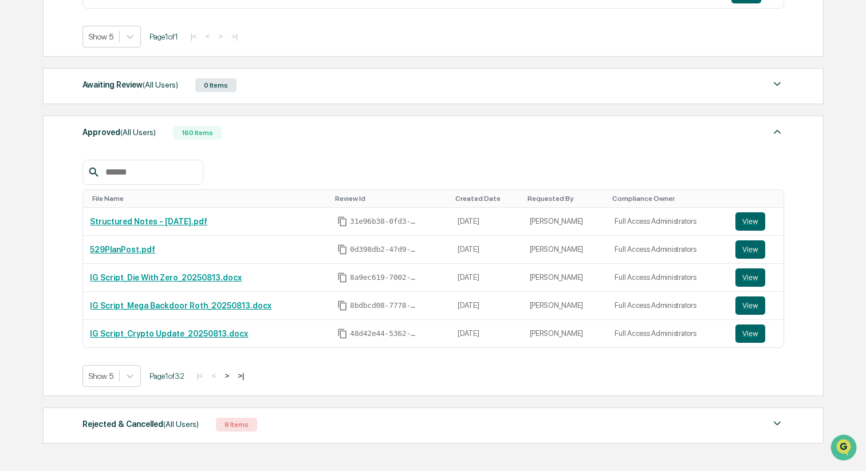
scroll to position [318, 0]
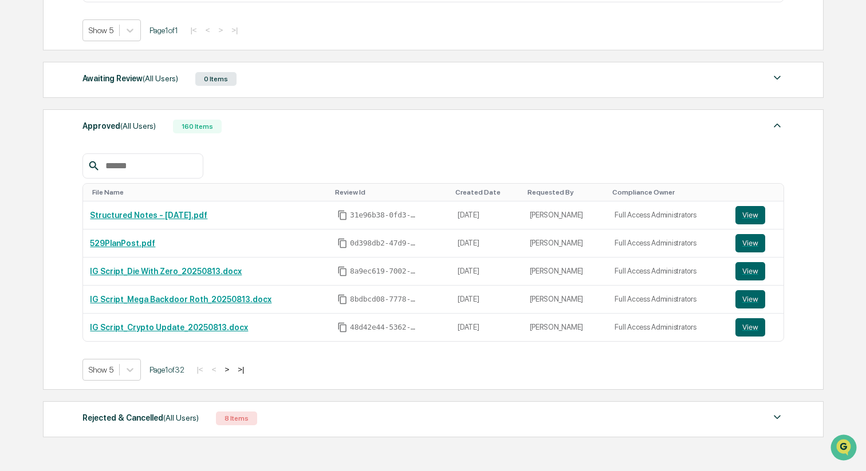
click at [233, 369] on button ">" at bounding box center [226, 370] width 11 height 10
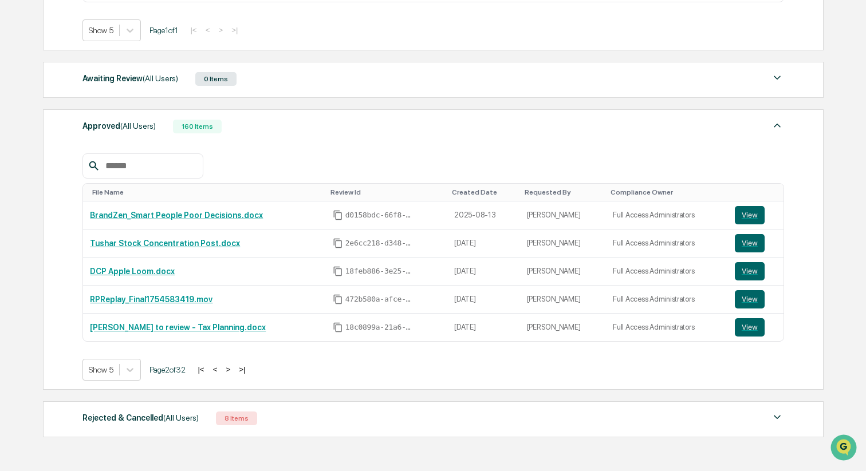
click at [234, 369] on button ">" at bounding box center [227, 370] width 11 height 10
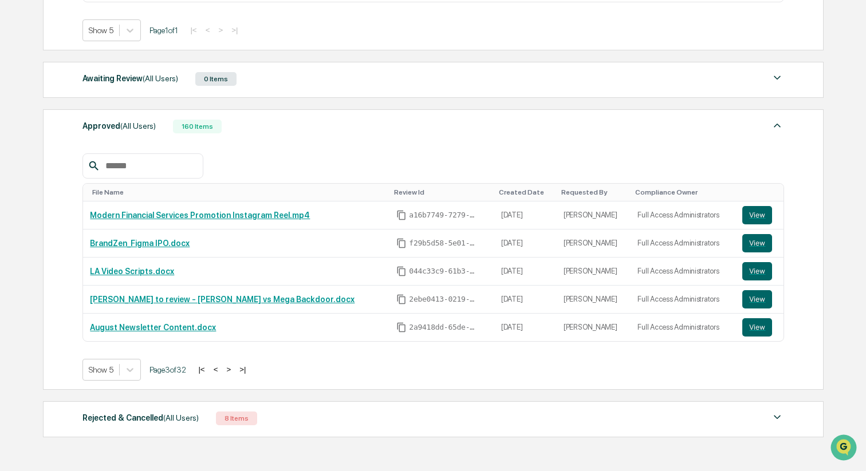
click at [234, 369] on button ">" at bounding box center [228, 370] width 11 height 10
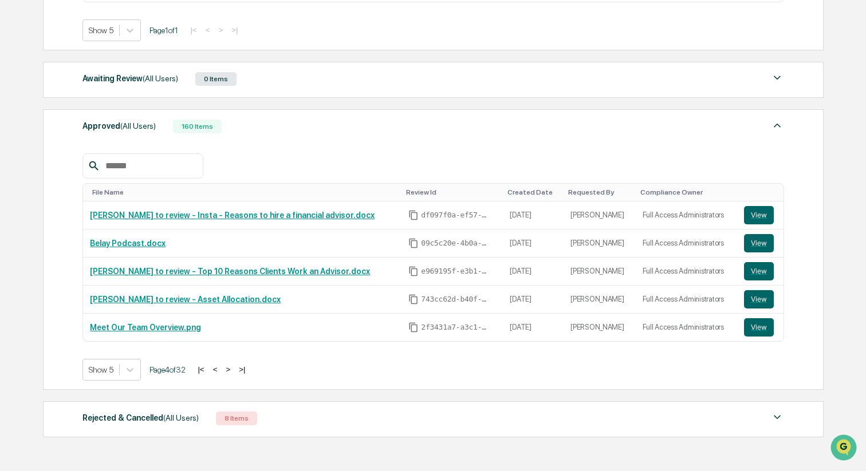
click at [234, 369] on button ">" at bounding box center [227, 370] width 11 height 10
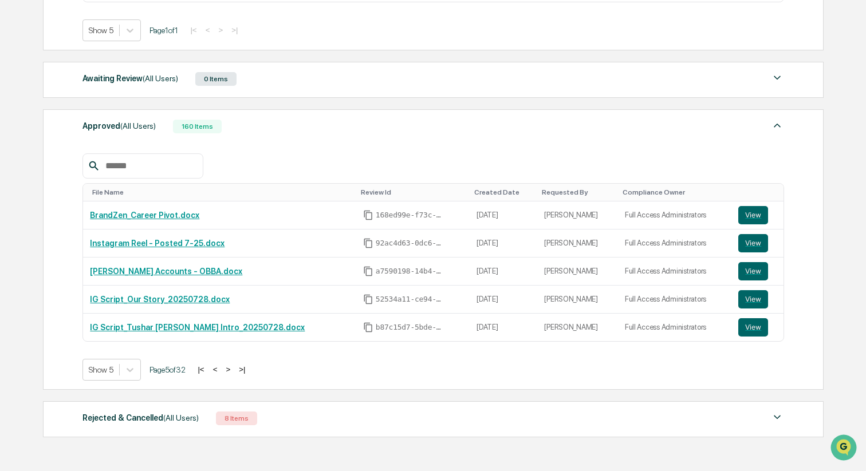
click at [234, 369] on button ">" at bounding box center [227, 370] width 11 height 10
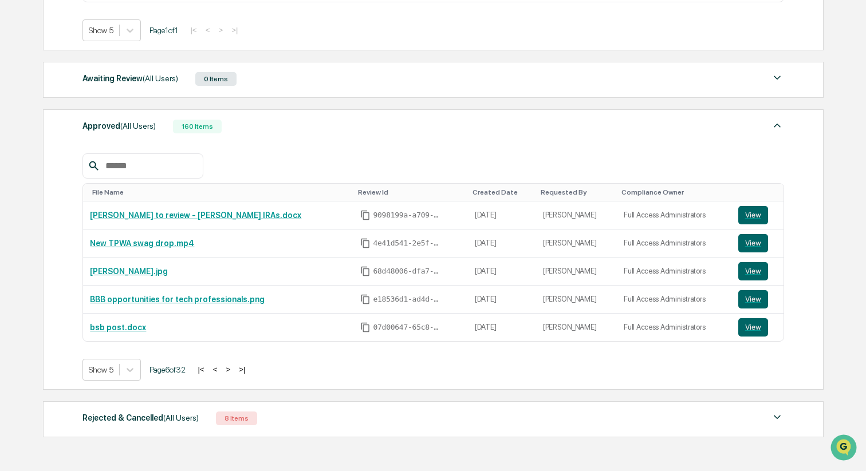
click at [234, 369] on button ">" at bounding box center [227, 370] width 11 height 10
